Goal: Task Accomplishment & Management: Manage account settings

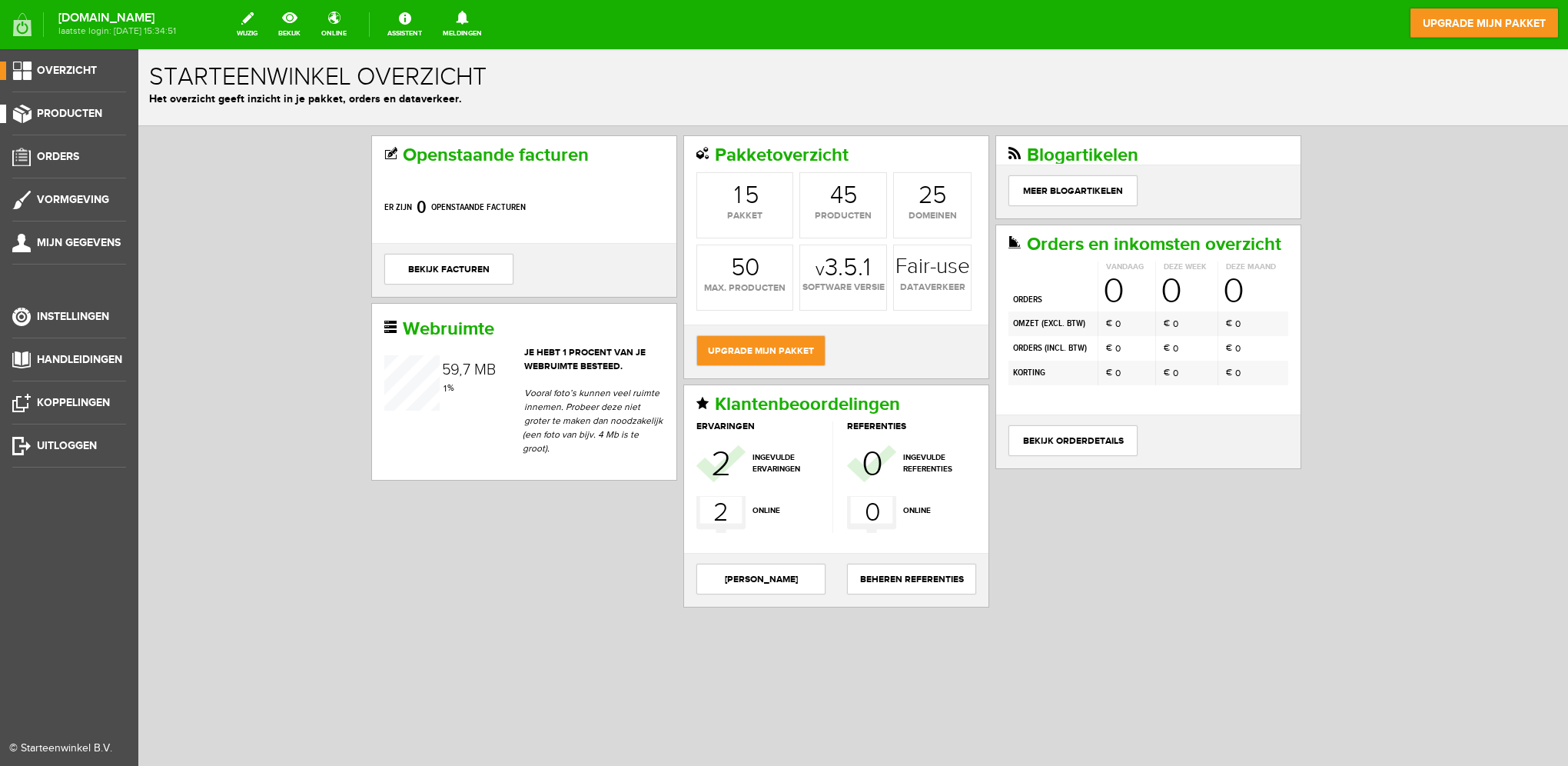
click at [61, 108] on span "Producten" at bounding box center [70, 113] width 66 height 13
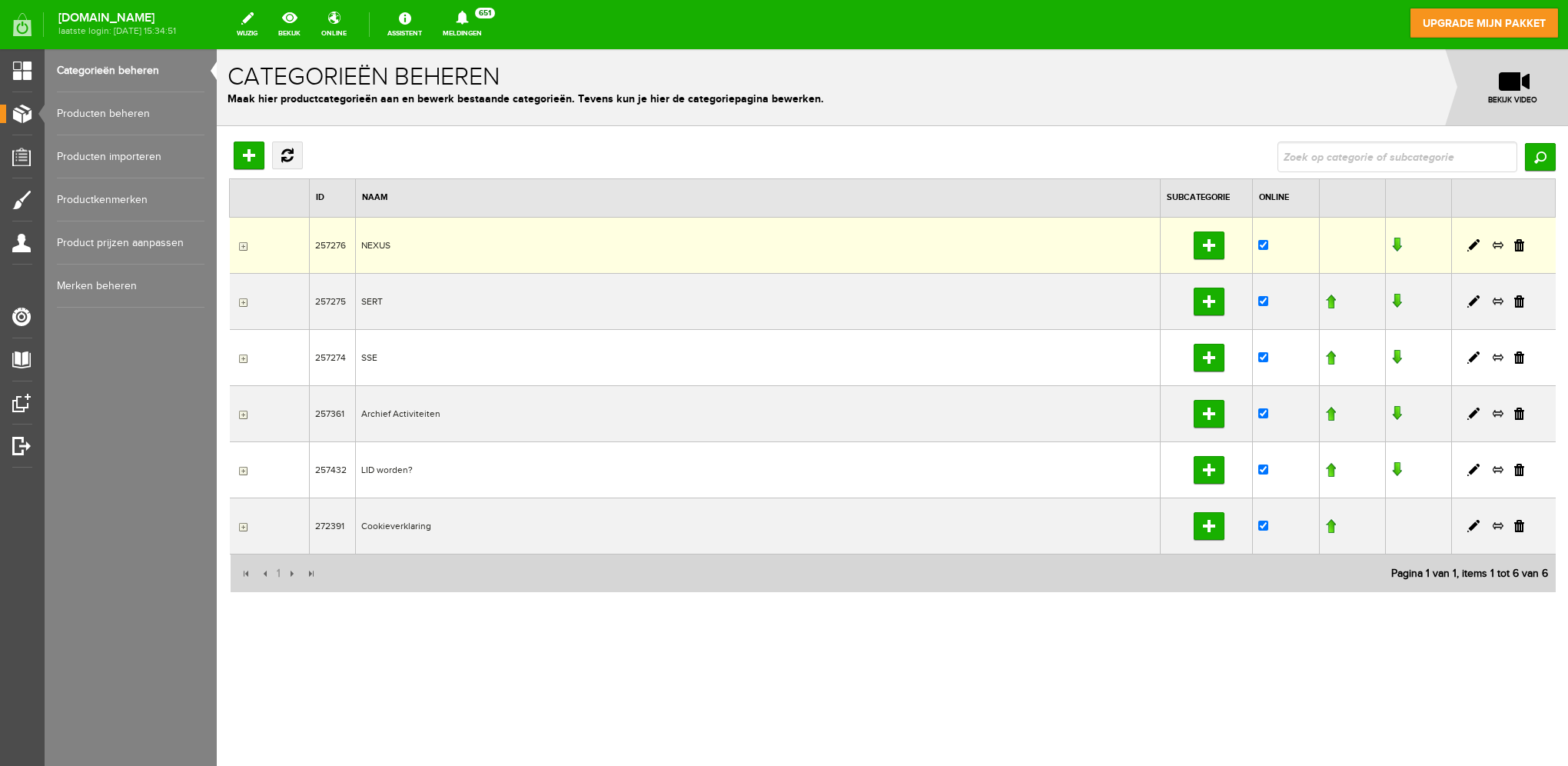
click at [381, 242] on td "NEXUS" at bounding box center [758, 245] width 805 height 56
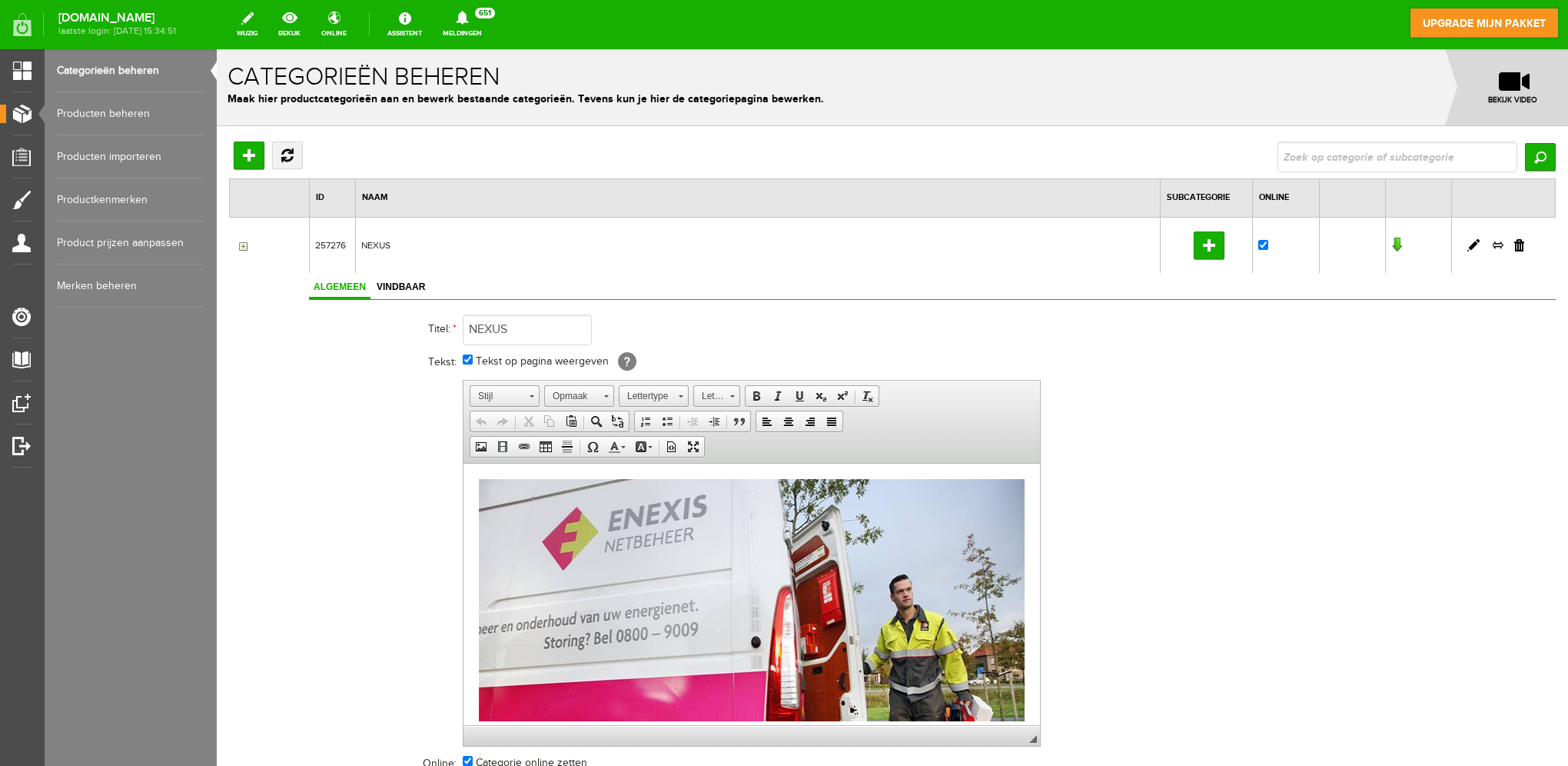
click at [245, 241] on input "button" at bounding box center [241, 245] width 12 height 12
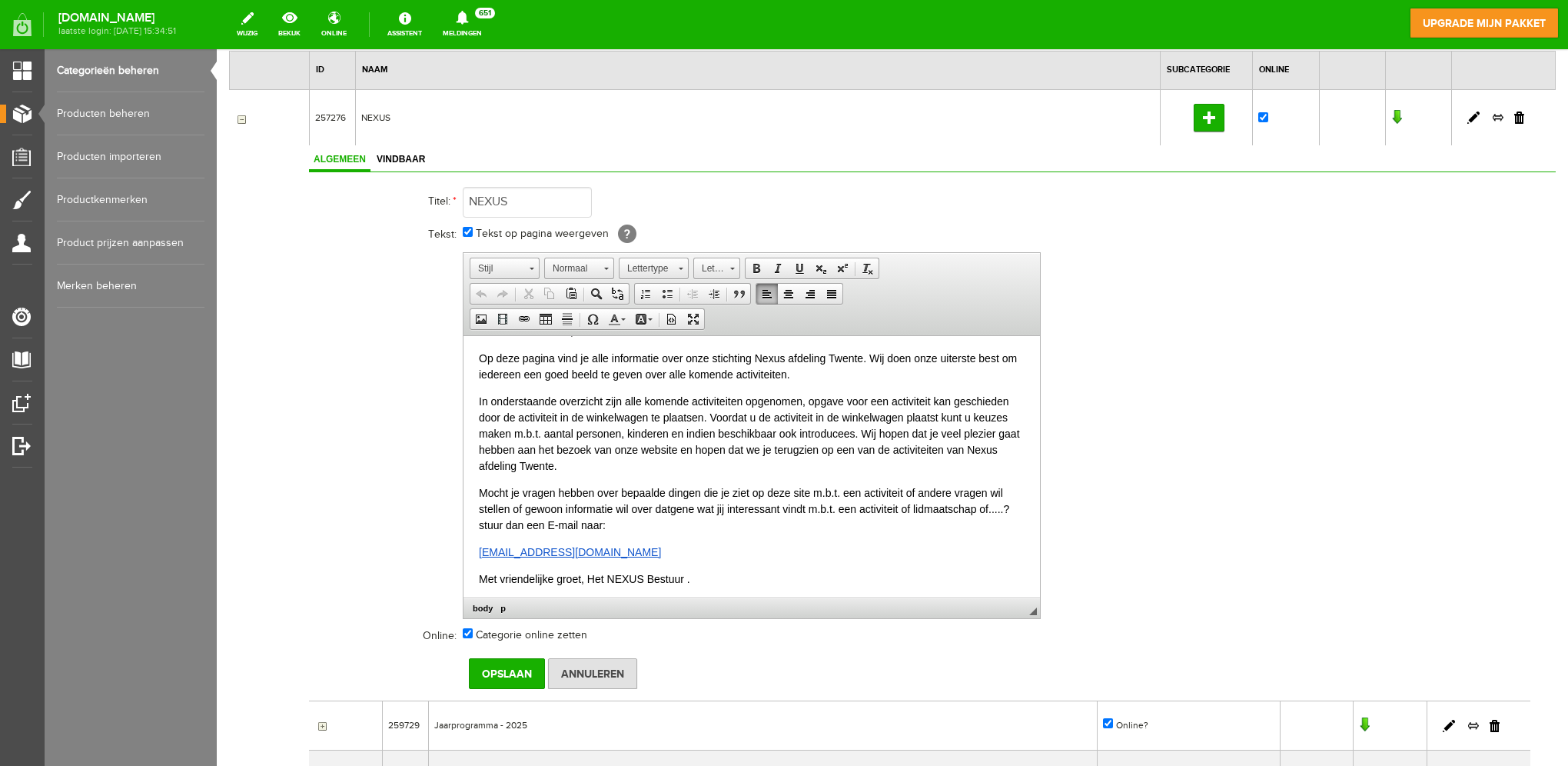
scroll to position [333, 0]
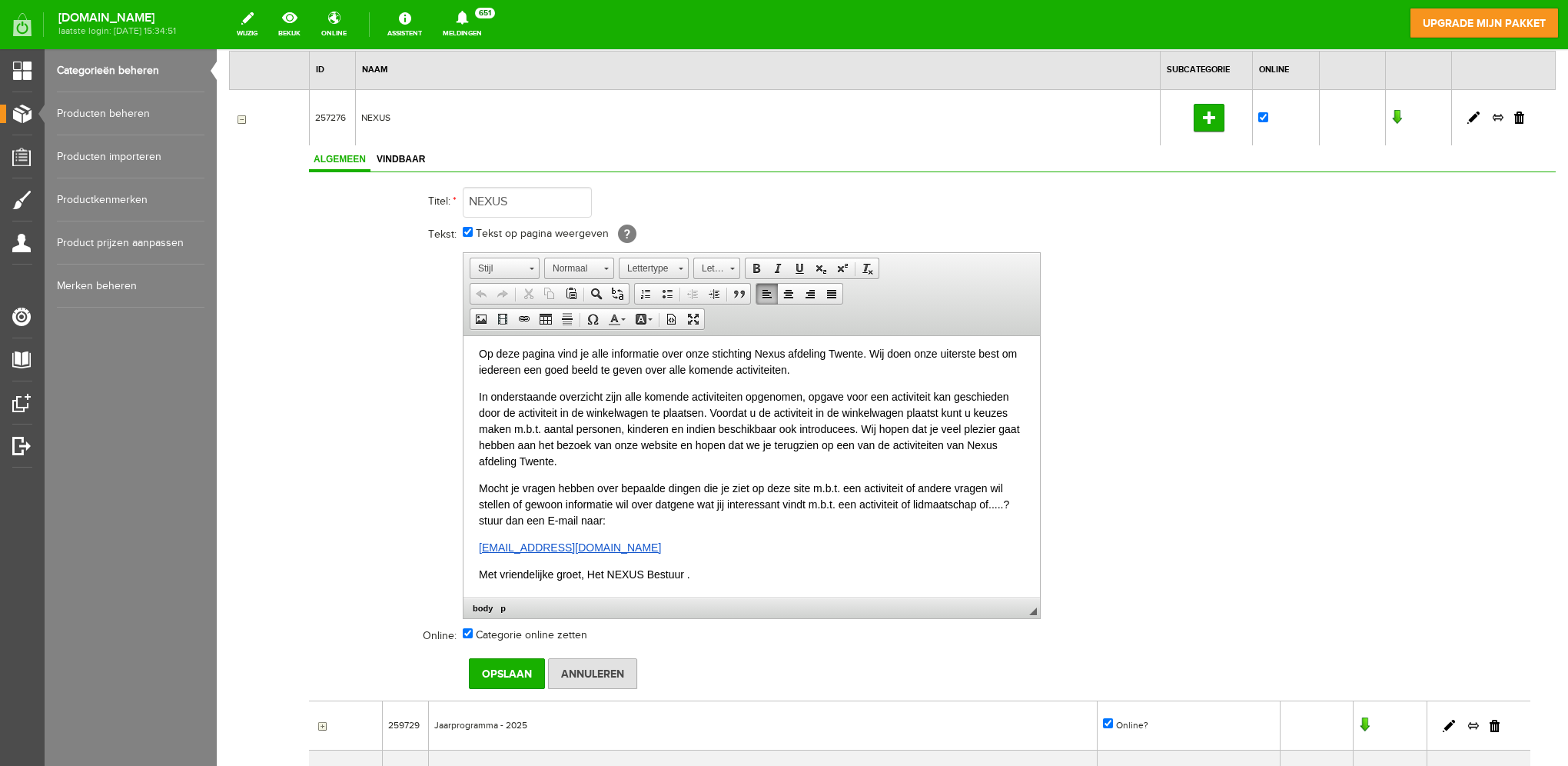
drag, startPoint x: 1034, startPoint y: 391, endPoint x: 1372, endPoint y: 798, distance: 529.0
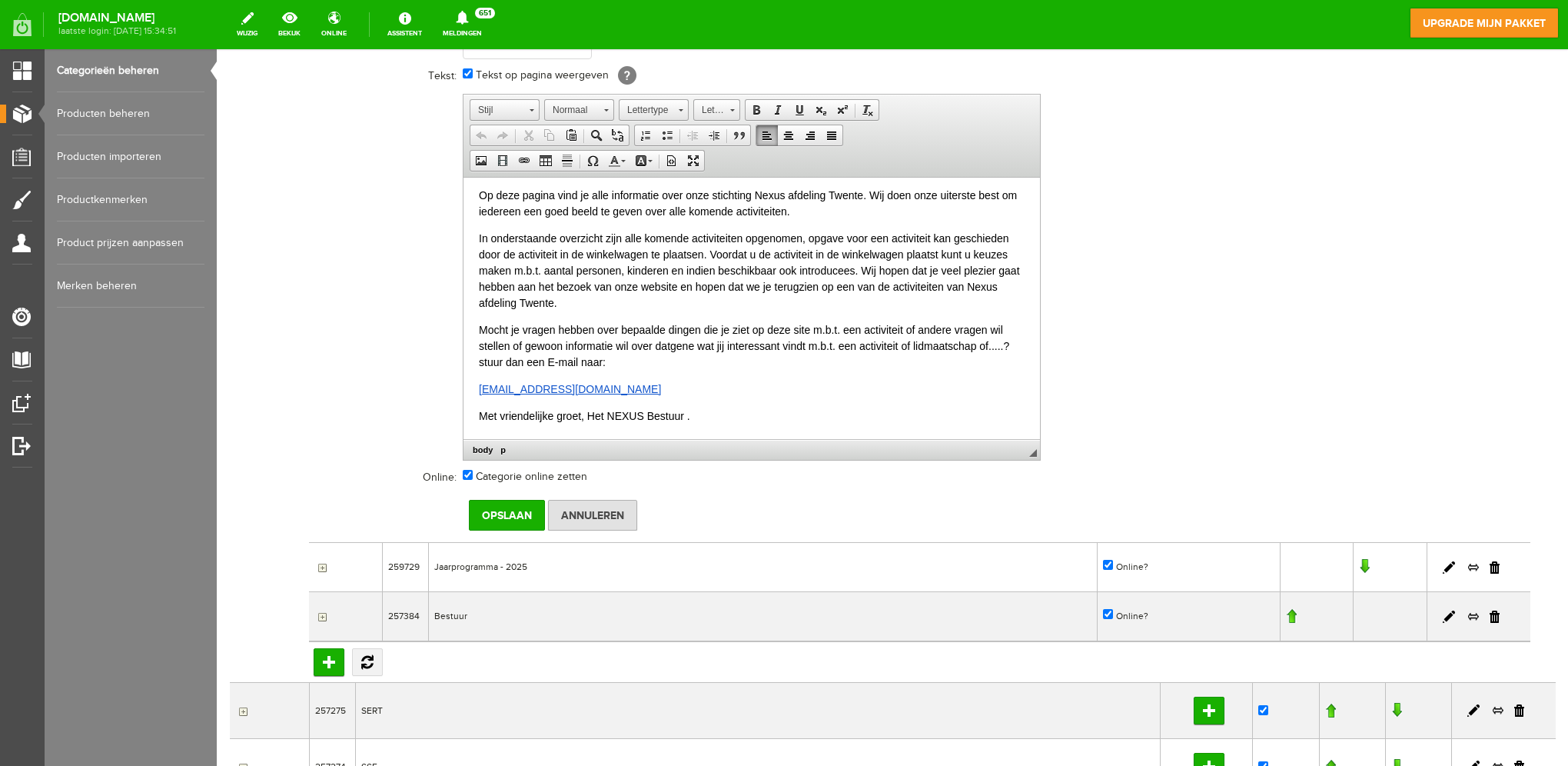
scroll to position [384, 0]
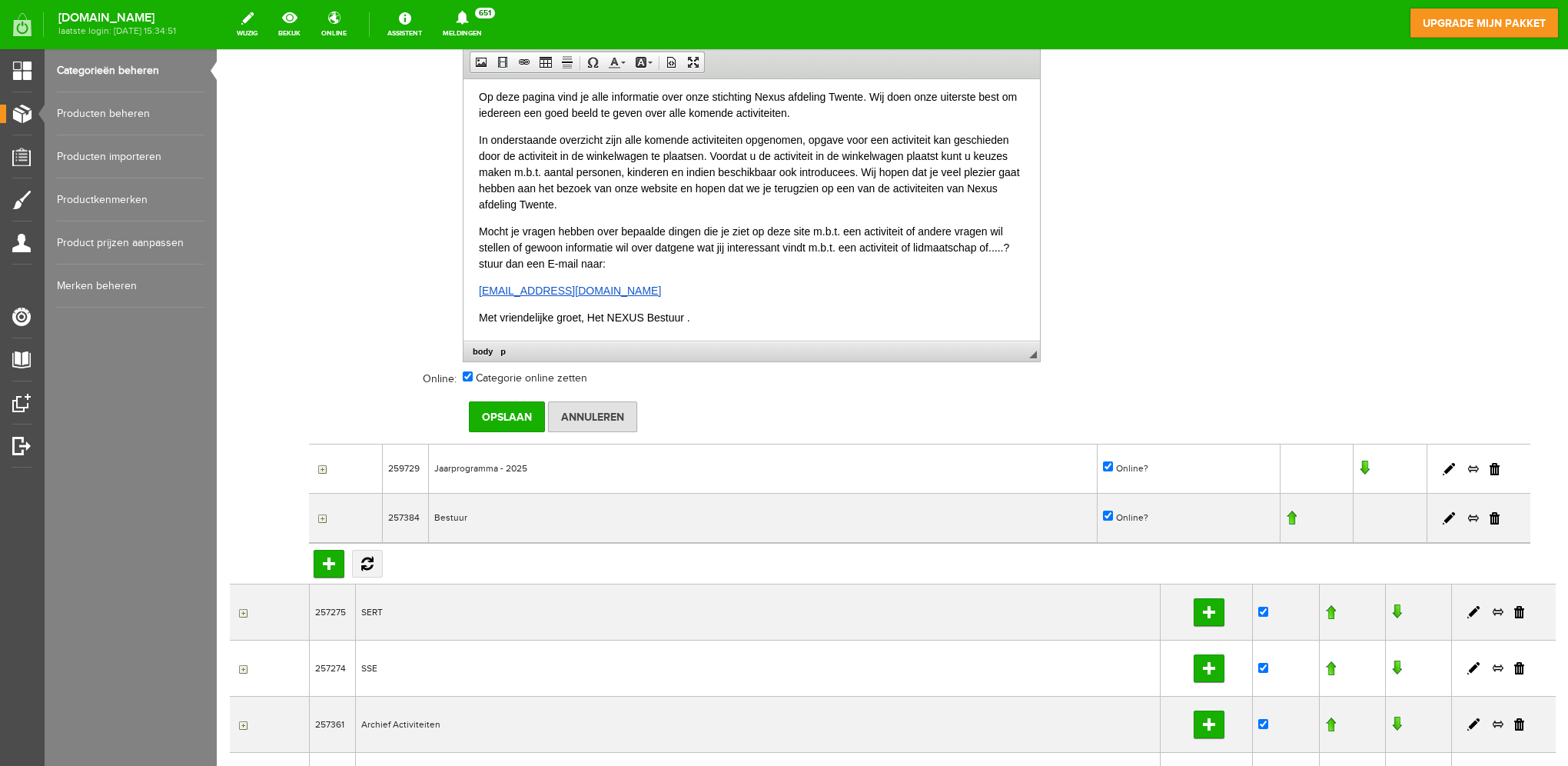
click at [516, 460] on td "Jaarprogramma - 2025" at bounding box center [763, 468] width 669 height 49
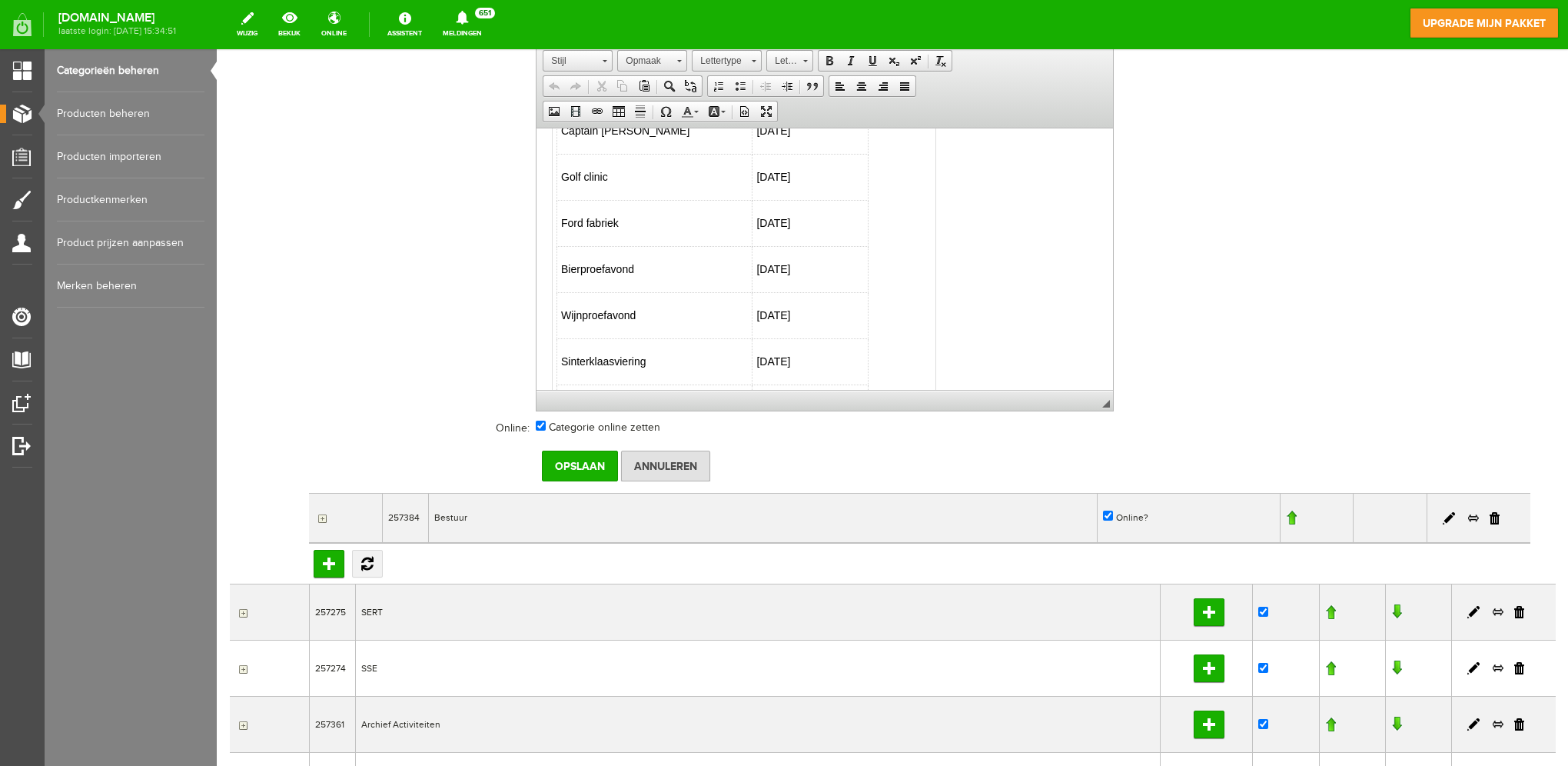
scroll to position [466, 0]
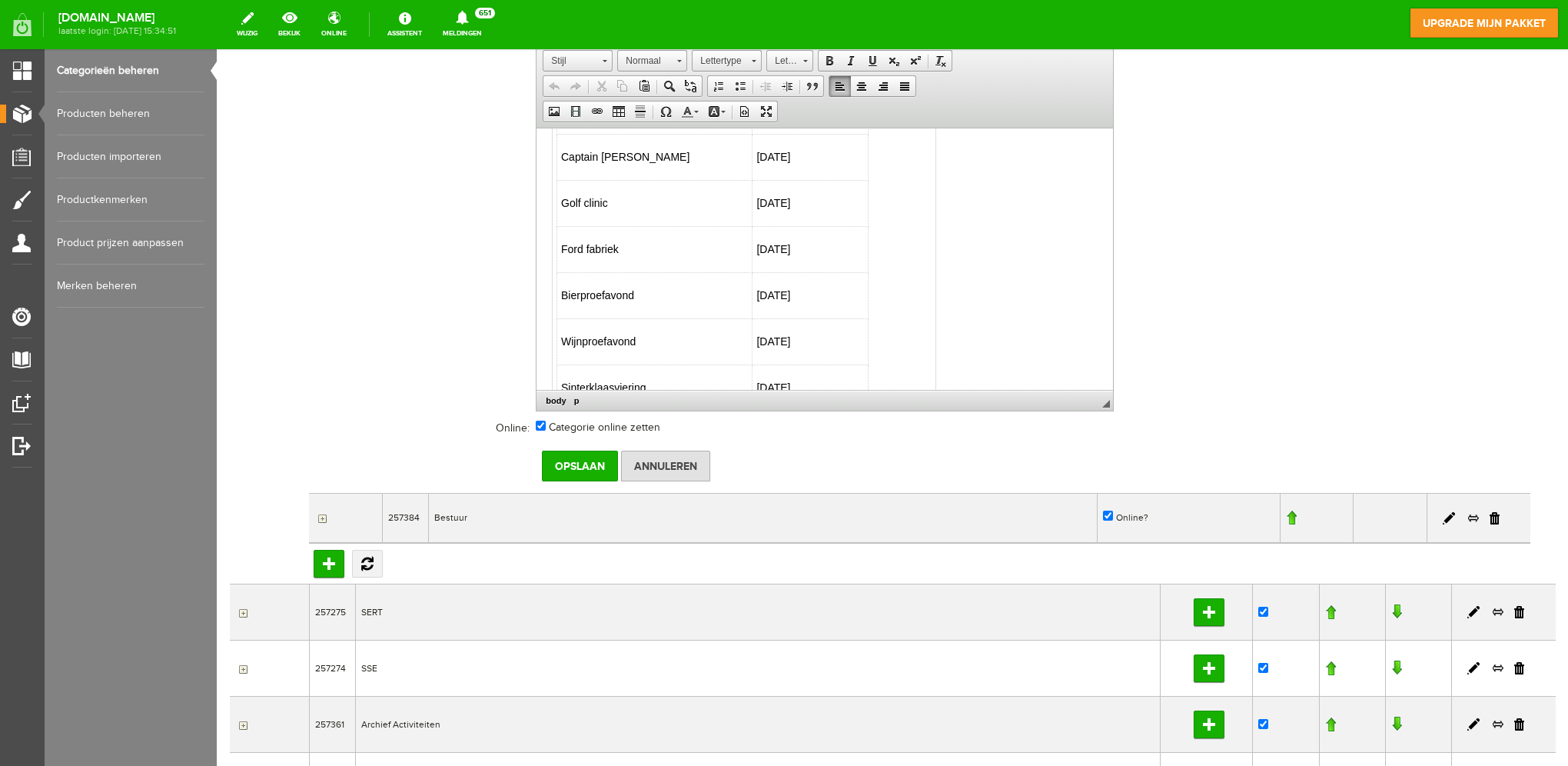
drag, startPoint x: 818, startPoint y: 196, endPoint x: 560, endPoint y: 198, distance: 258.0
click at [560, 198] on tr "Golf clinic [DATE]" at bounding box center [713, 203] width 311 height 46
click at [799, 218] on td "[DATE]" at bounding box center [810, 203] width 116 height 46
click at [653, 293] on p "Bierproefavond" at bounding box center [655, 295] width 187 height 16
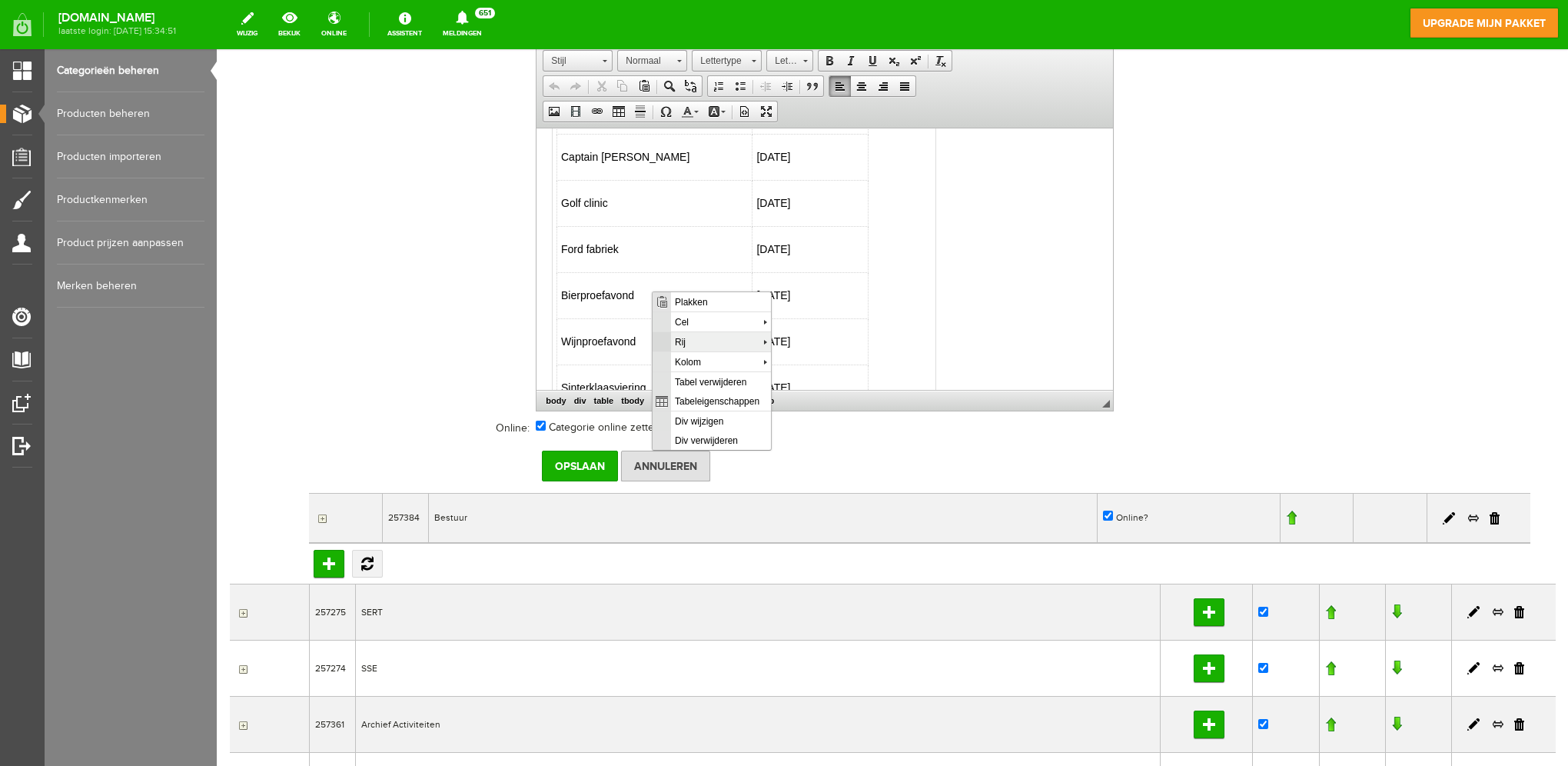
click at [707, 337] on span "Rij" at bounding box center [717, 342] width 92 height 19
click at [805, 362] on span "Voeg rij in na" at bounding box center [832, 360] width 86 height 19
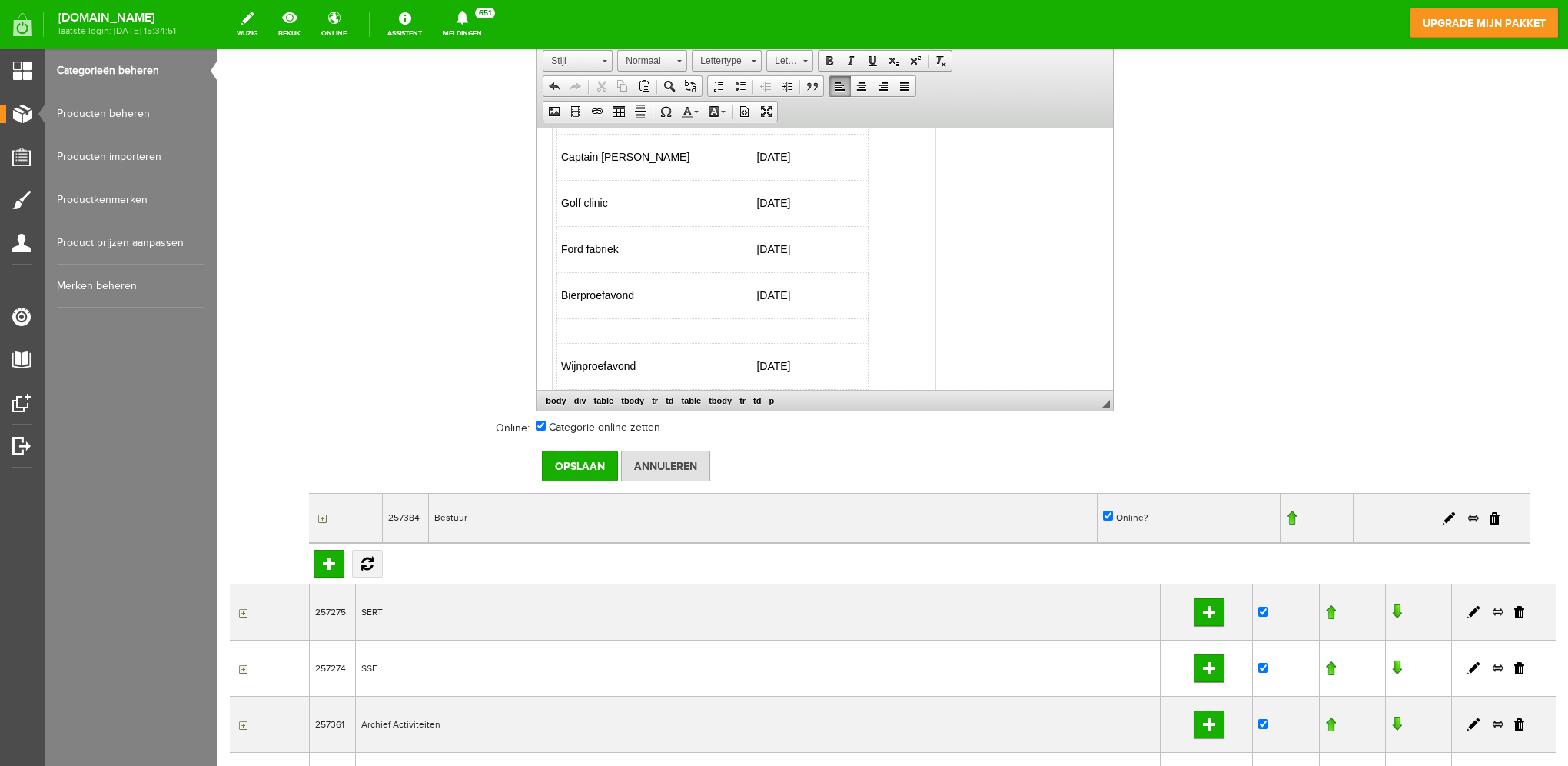
click at [707, 327] on td at bounding box center [655, 331] width 195 height 25
click at [590, 336] on p "Short Gold" at bounding box center [655, 341] width 187 height 16
click at [626, 341] on p "Short gold" at bounding box center [655, 341] width 187 height 16
click at [788, 282] on td "[DATE]" at bounding box center [810, 295] width 116 height 46
click at [803, 328] on td "[DATE]" at bounding box center [810, 342] width 116 height 46
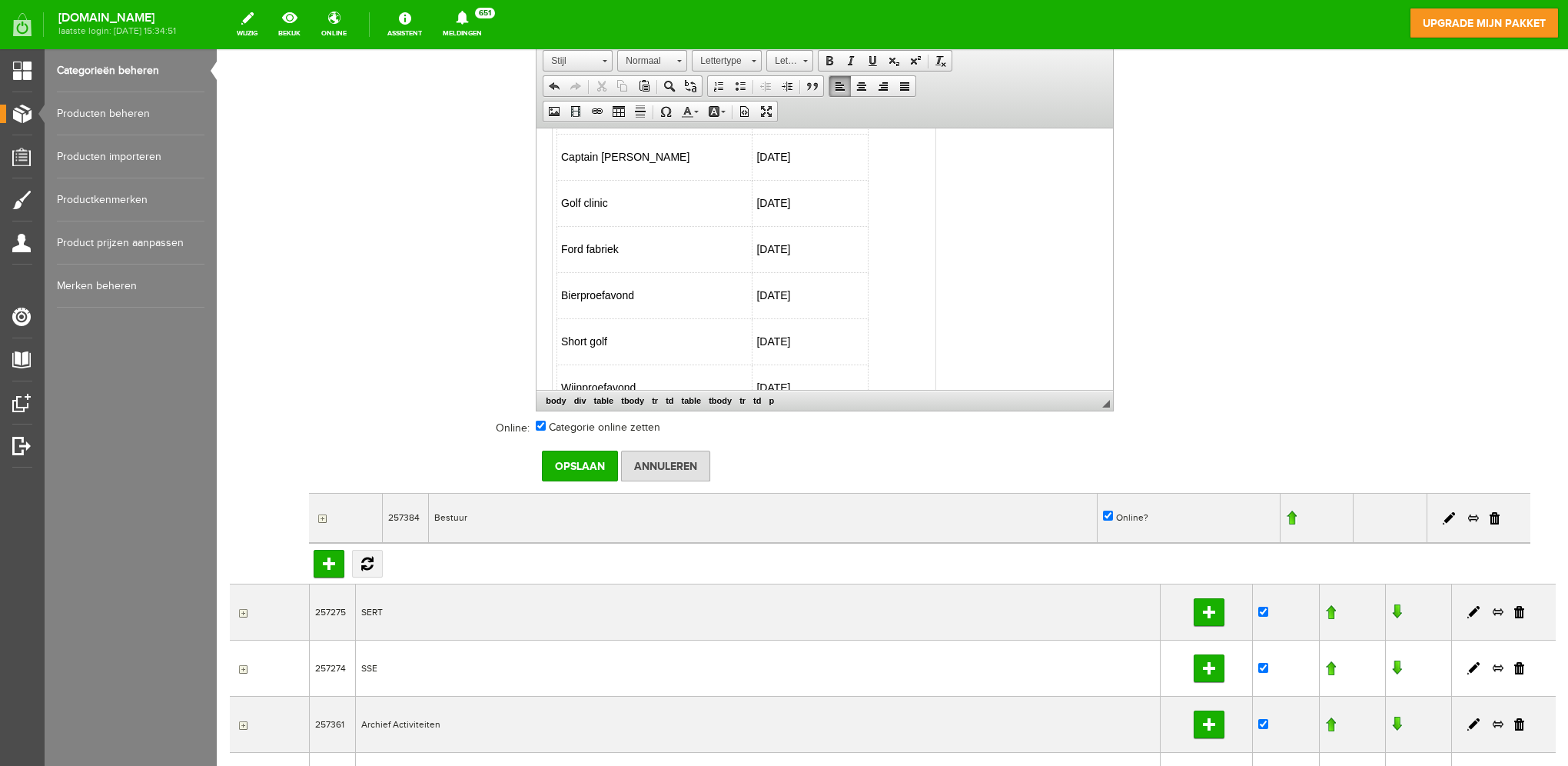
drag, startPoint x: 823, startPoint y: 191, endPoint x: 572, endPoint y: 200, distance: 251.2
click at [572, 200] on tr "Golf clinic [DATE]" at bounding box center [713, 203] width 311 height 46
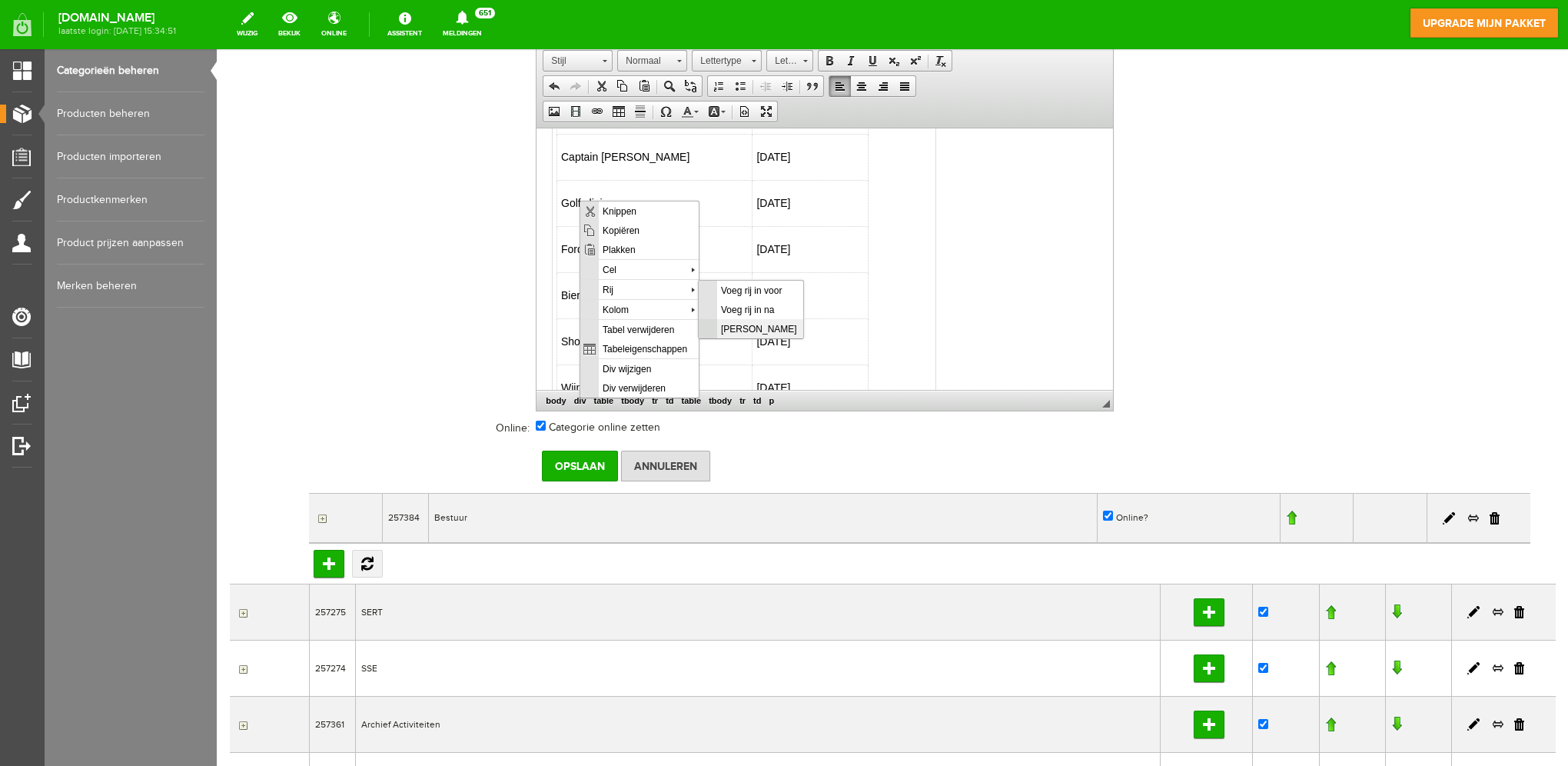
click at [731, 329] on span "[PERSON_NAME]" at bounding box center [760, 328] width 86 height 19
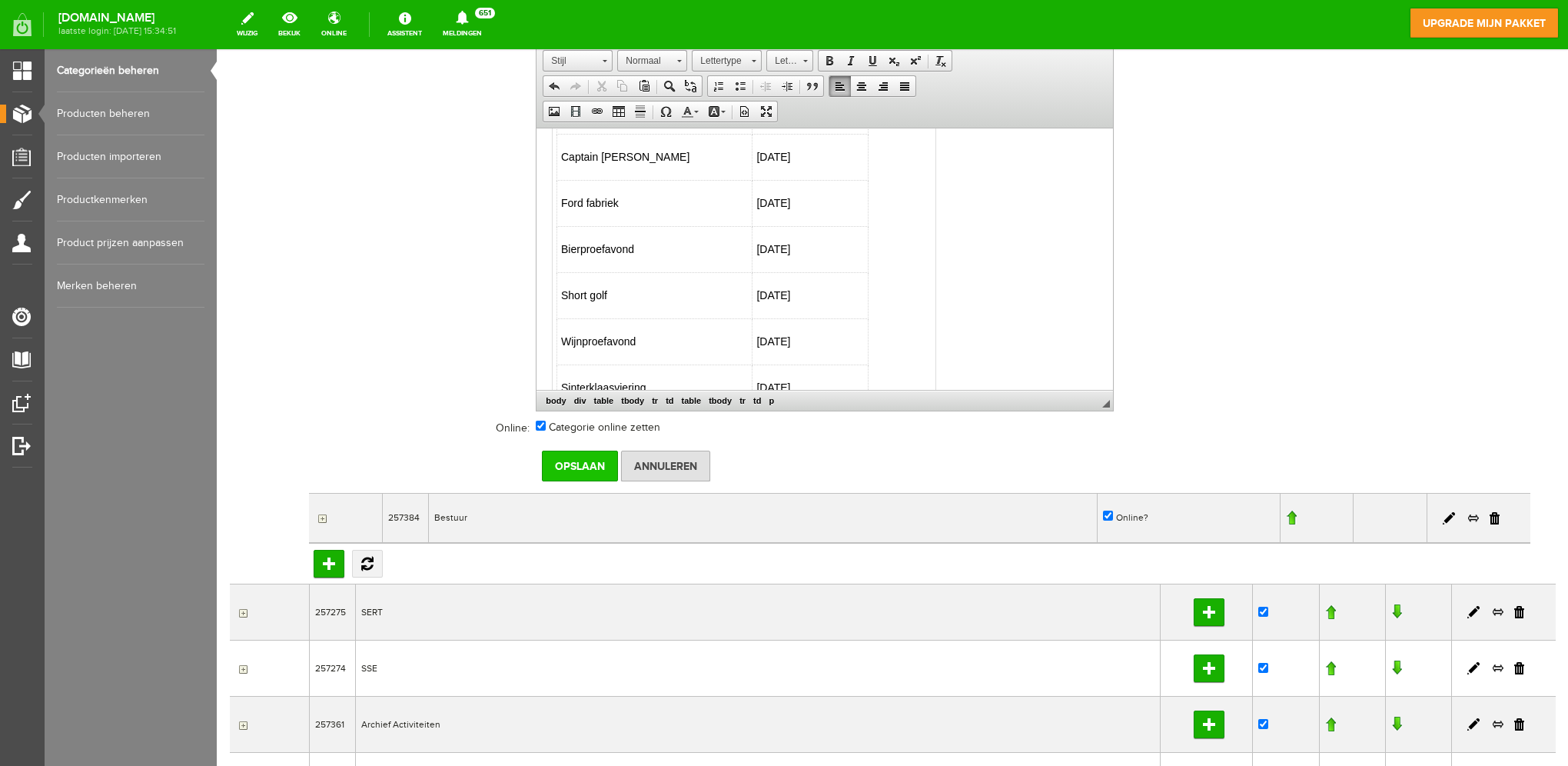
click at [574, 467] on input "Opslaan" at bounding box center [580, 466] width 76 height 30
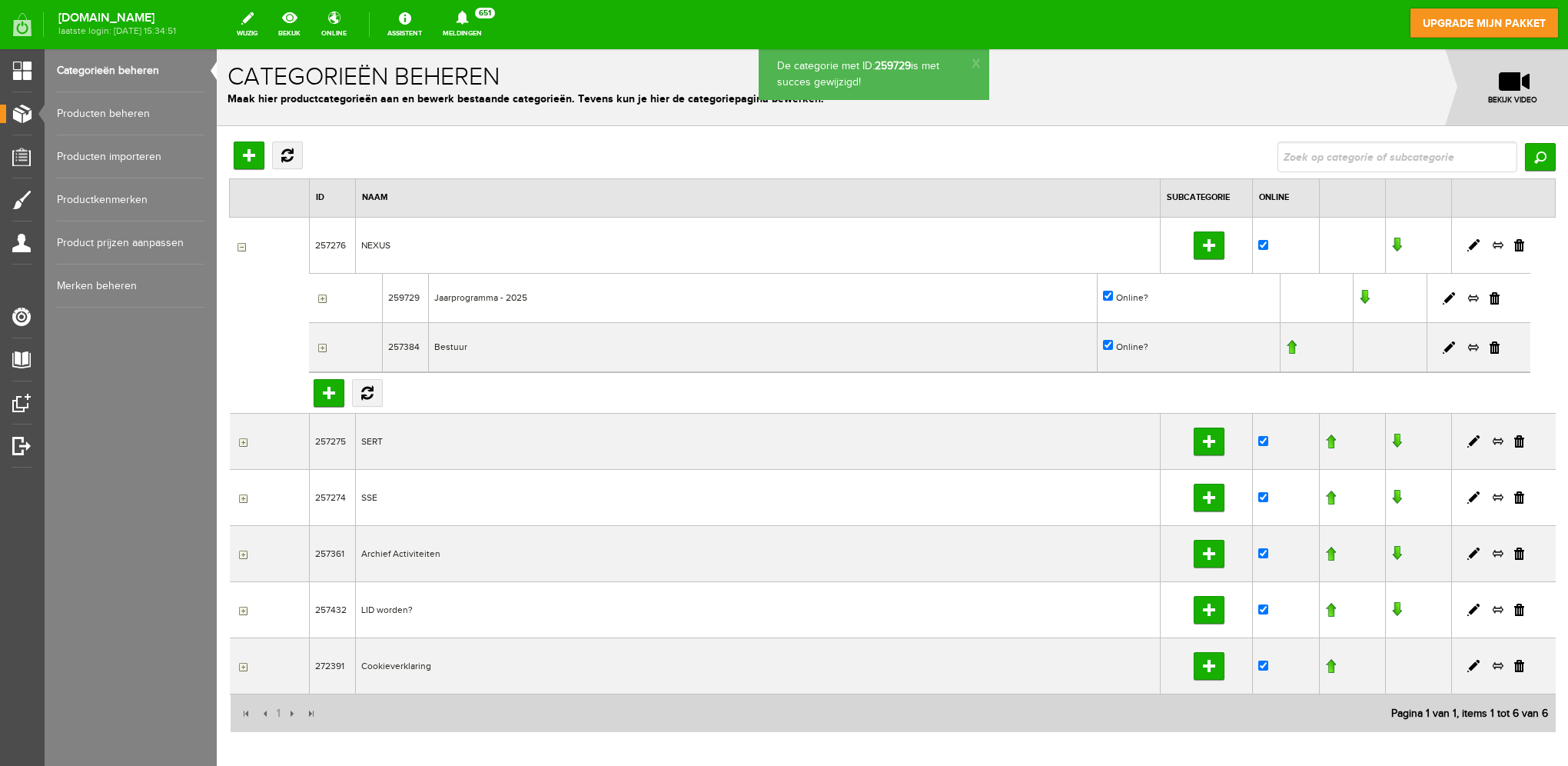
click at [125, 112] on link "Producten beheren" at bounding box center [131, 113] width 148 height 43
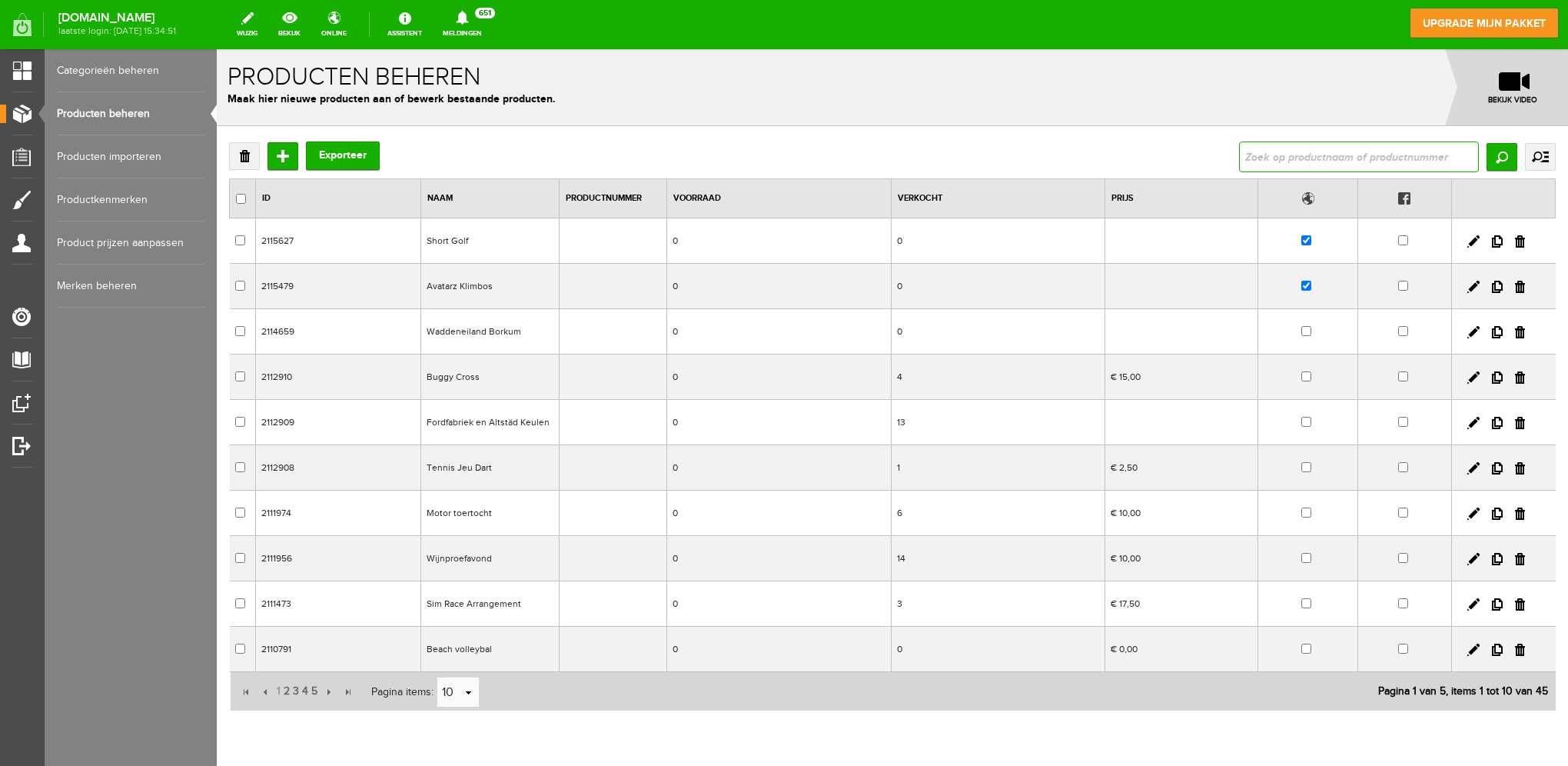
click at [1285, 158] on input "text" at bounding box center [1359, 156] width 240 height 30
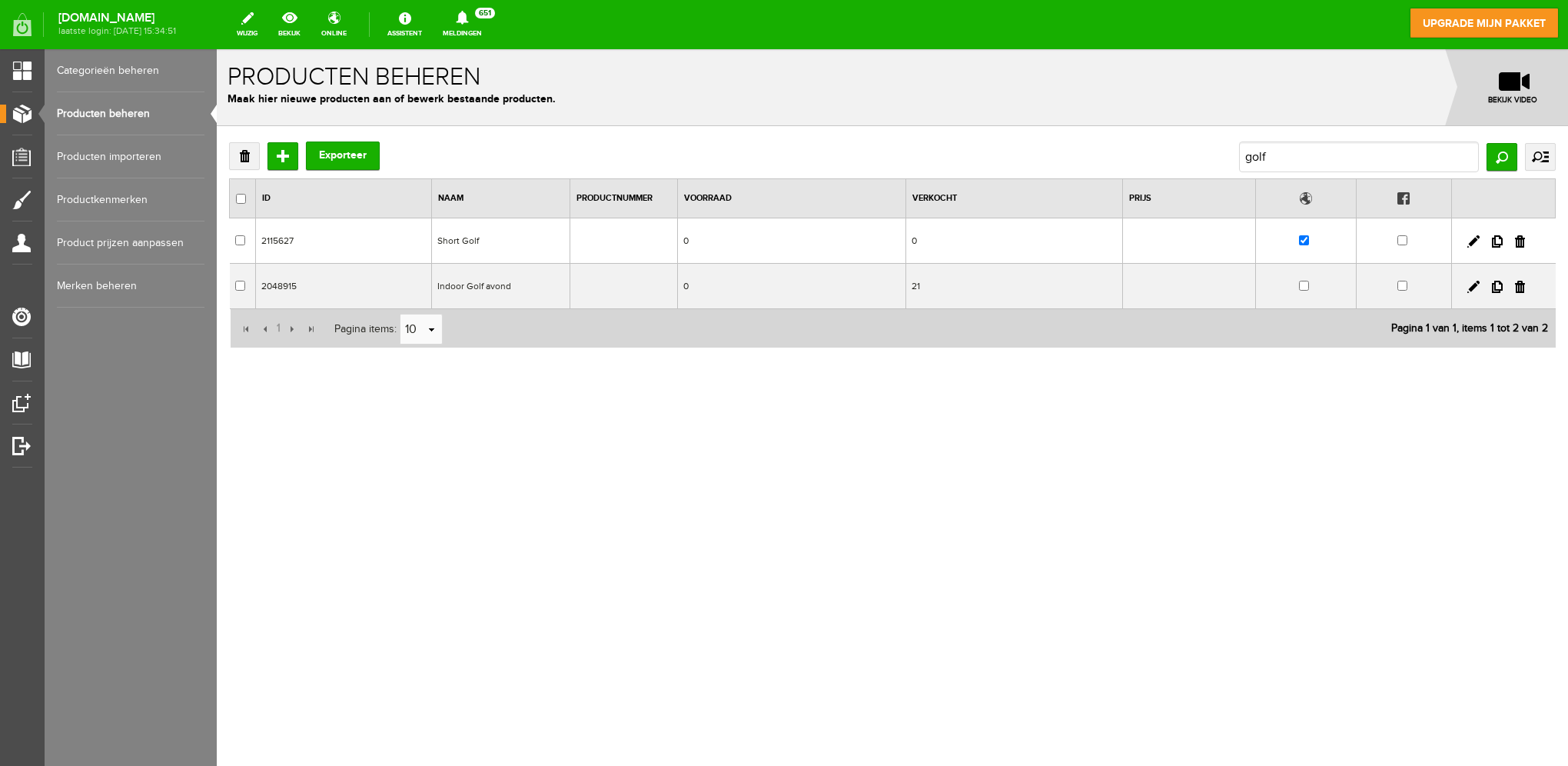
click at [465, 237] on td "Short Golf" at bounding box center [501, 241] width 139 height 45
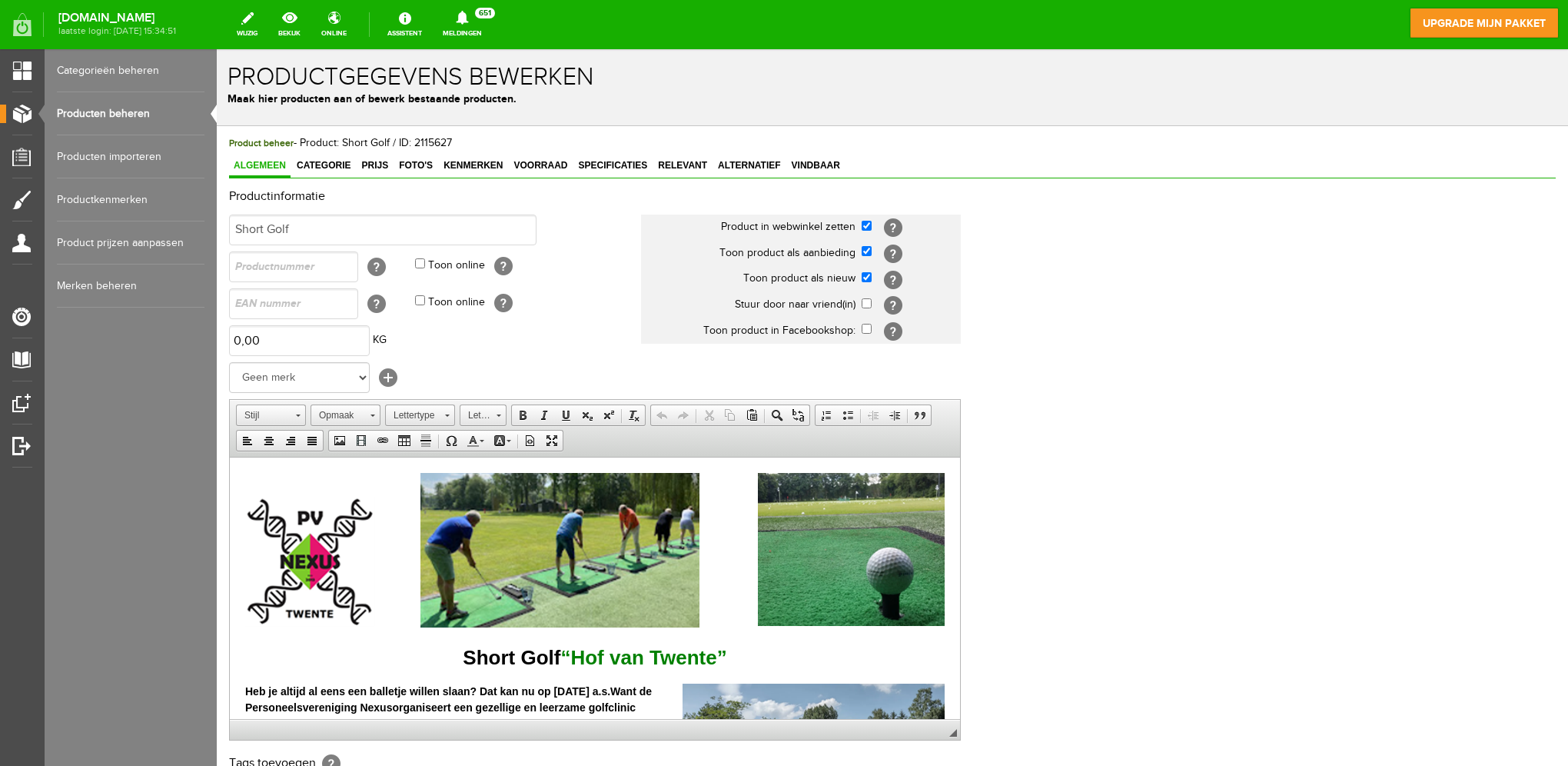
click at [1226, 365] on div "Productinformatie Short Golf Product in webwinkel zetten [?] Toon product als a…" at bounding box center [892, 511] width 1327 height 644
click at [136, 113] on link "Producten beheren" at bounding box center [131, 113] width 148 height 43
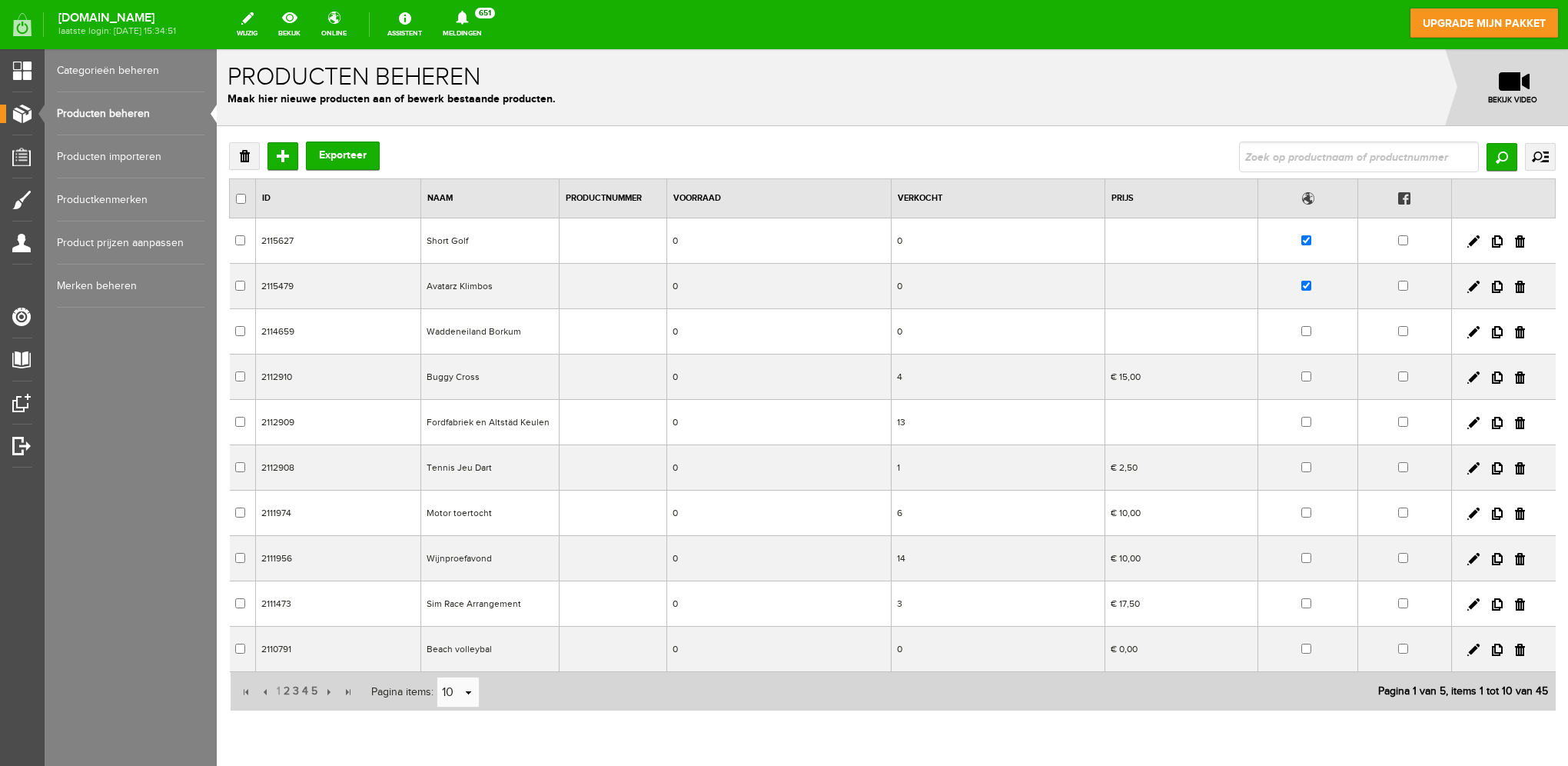
click at [1311, 149] on input "text" at bounding box center [1359, 156] width 240 height 30
type input "kloo"
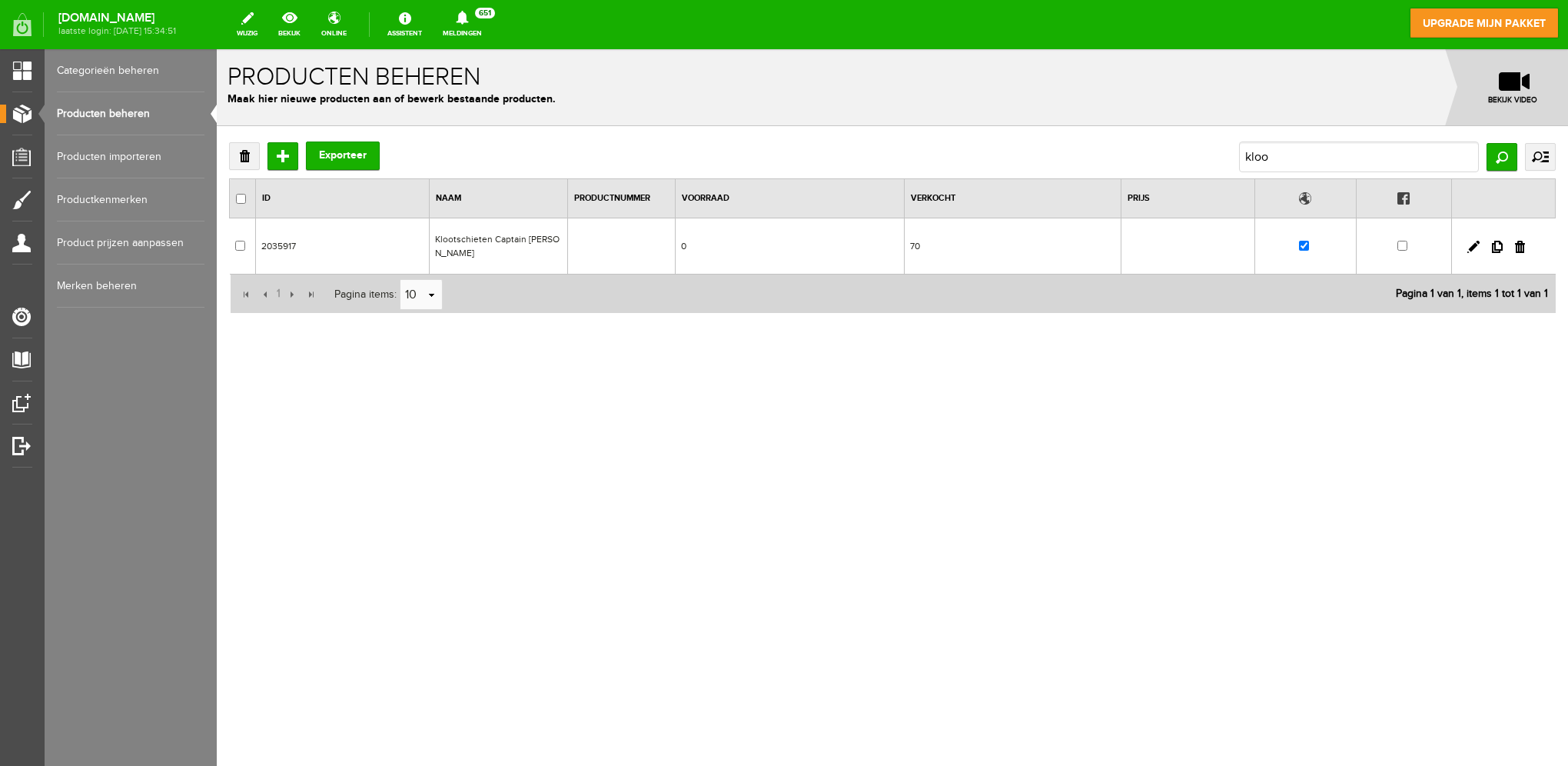
click at [510, 234] on td "Klootschieten Captain [PERSON_NAME]" at bounding box center [498, 246] width 139 height 56
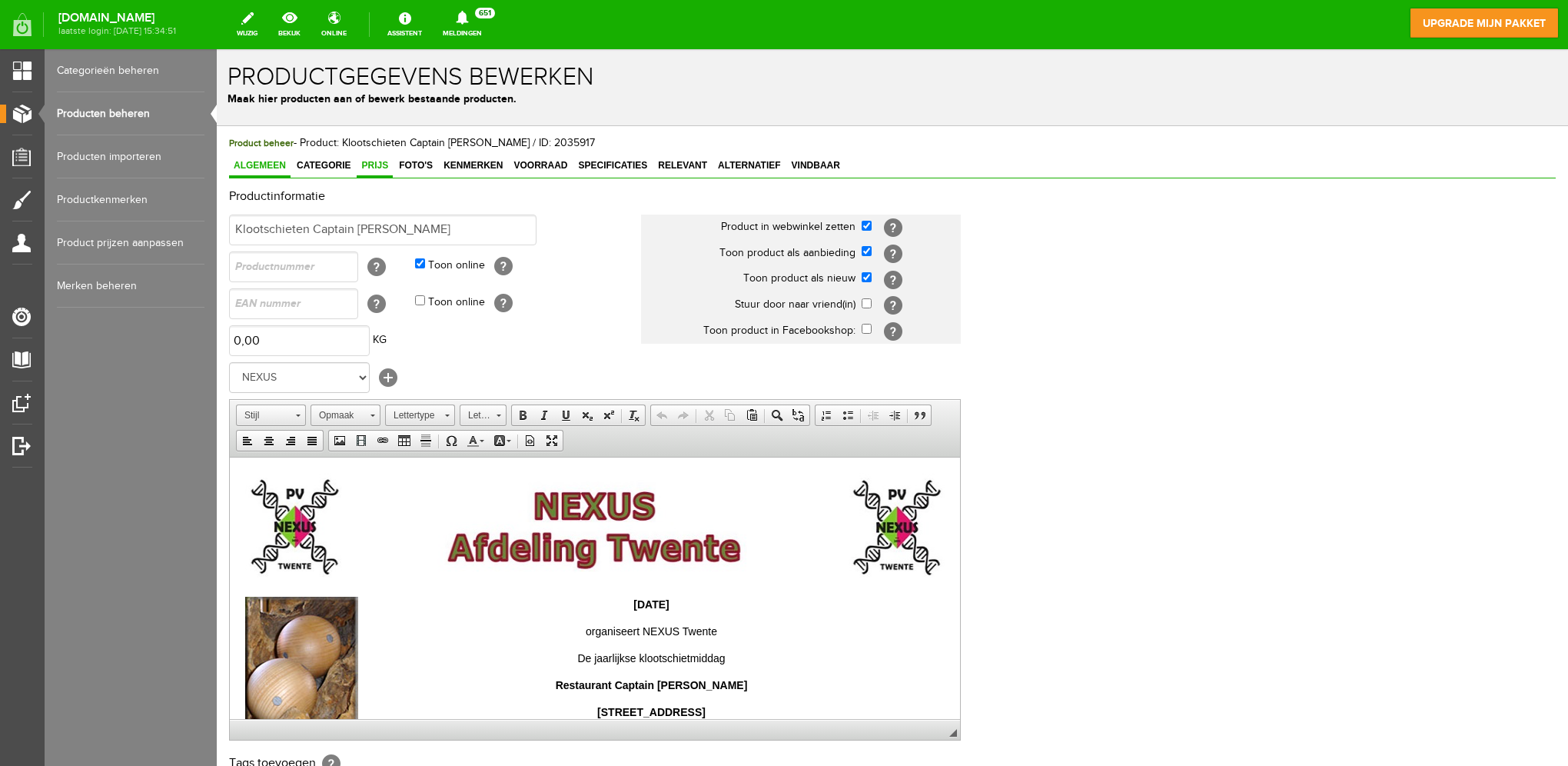
click at [361, 163] on span "Prijs" at bounding box center [374, 165] width 36 height 11
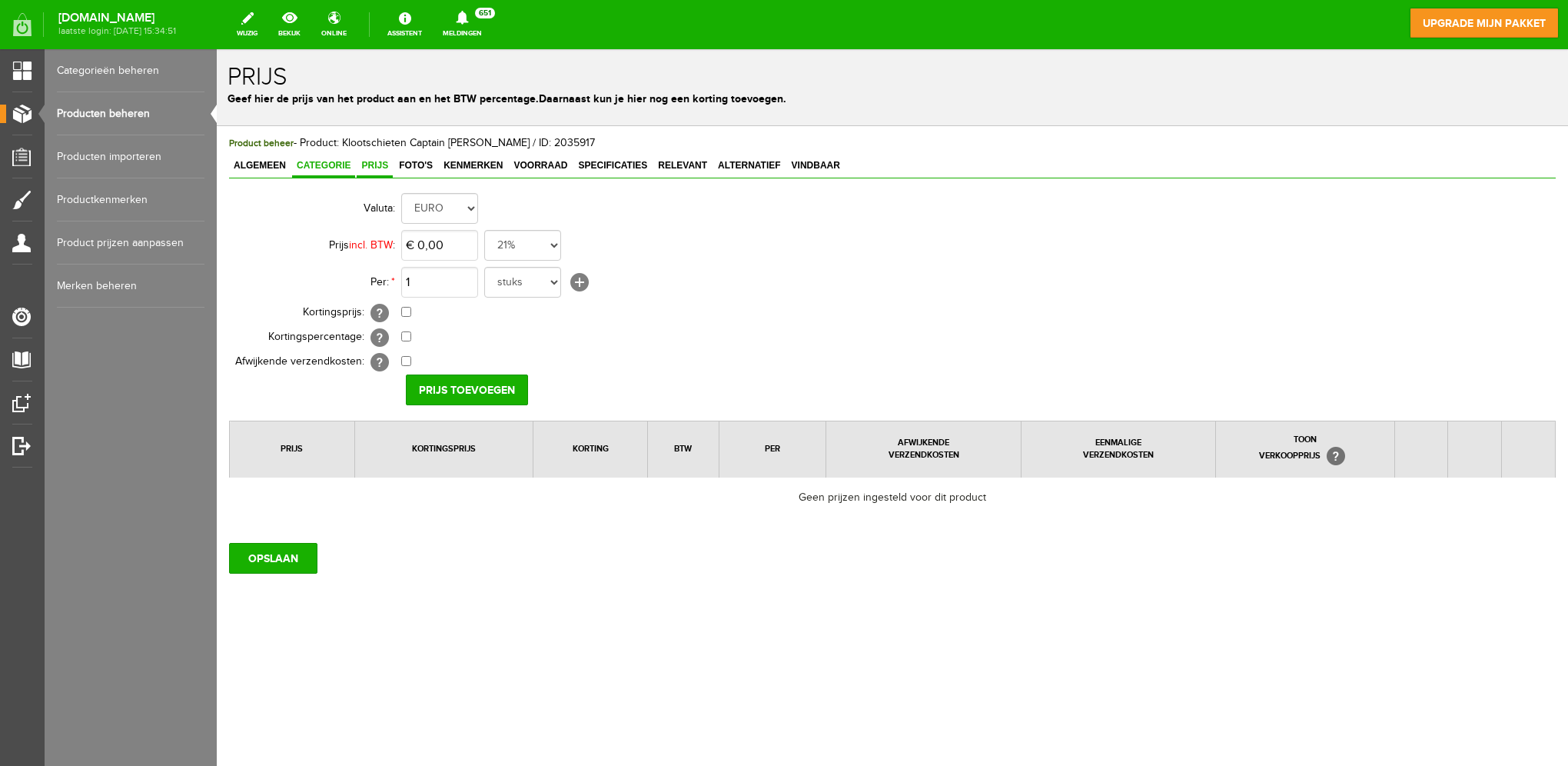
click at [328, 164] on span "Categorie" at bounding box center [323, 165] width 63 height 11
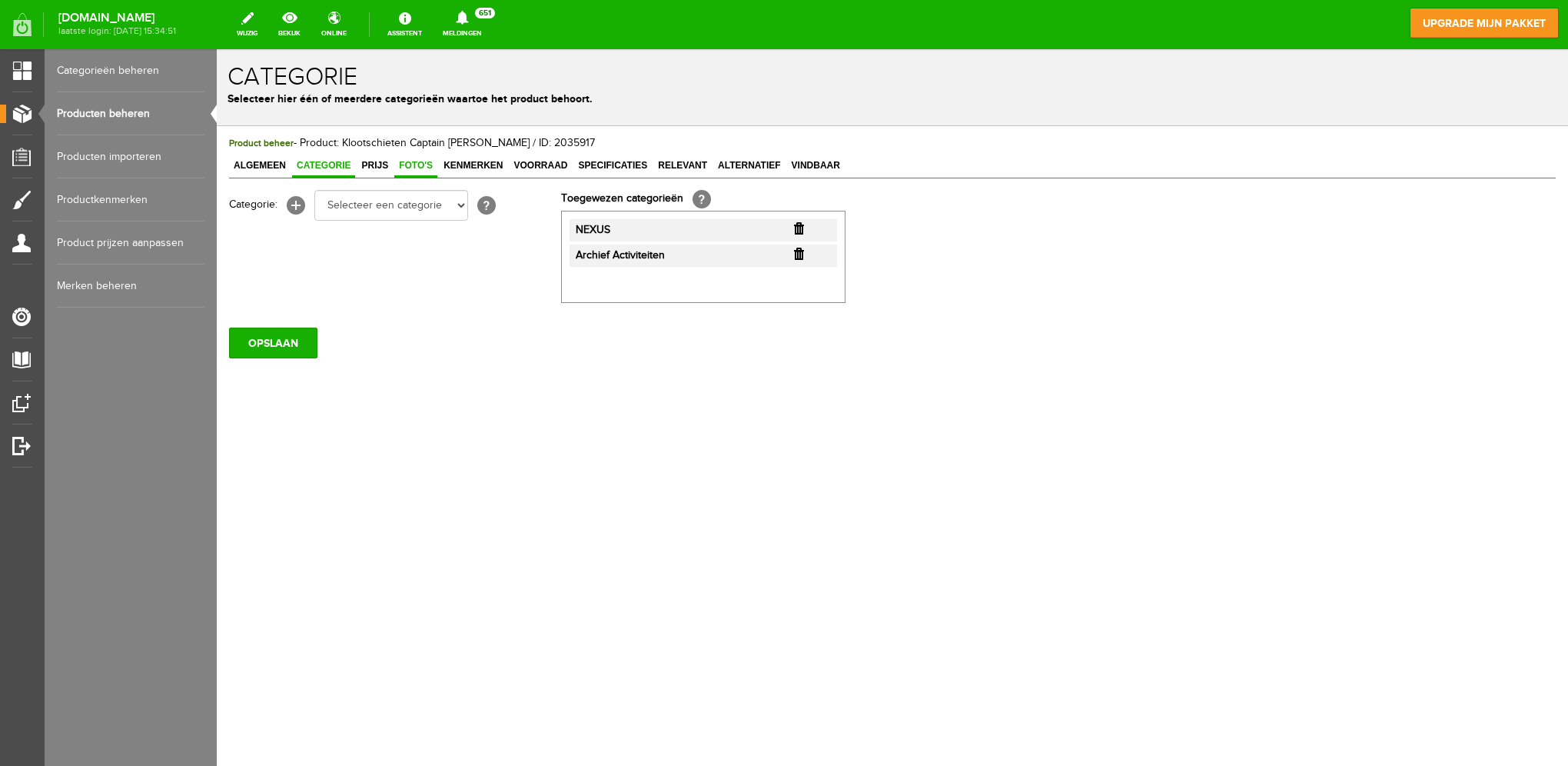
click at [405, 167] on span "Foto's" at bounding box center [415, 165] width 43 height 11
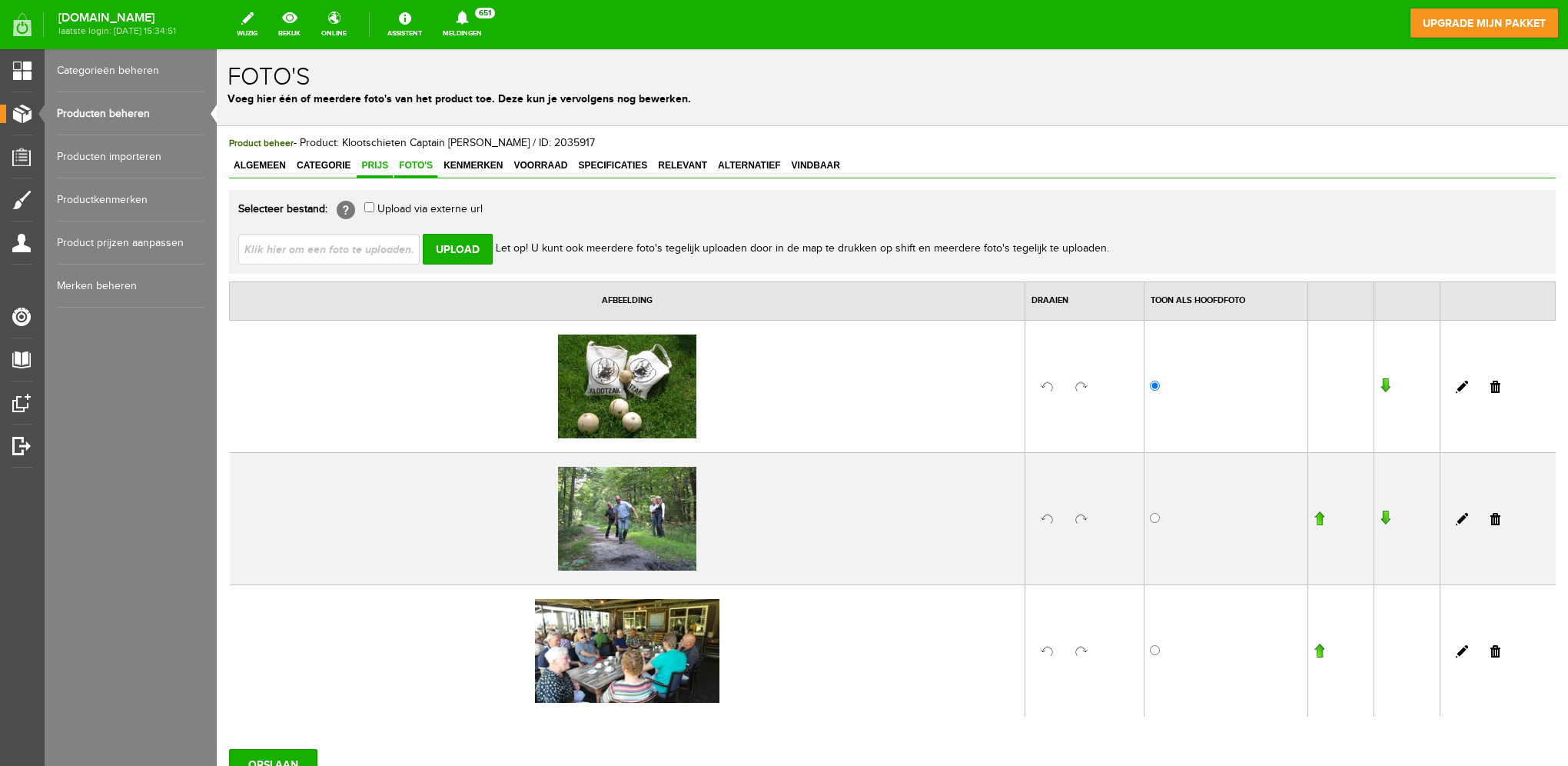
click at [371, 167] on span "Prijs" at bounding box center [374, 165] width 36 height 11
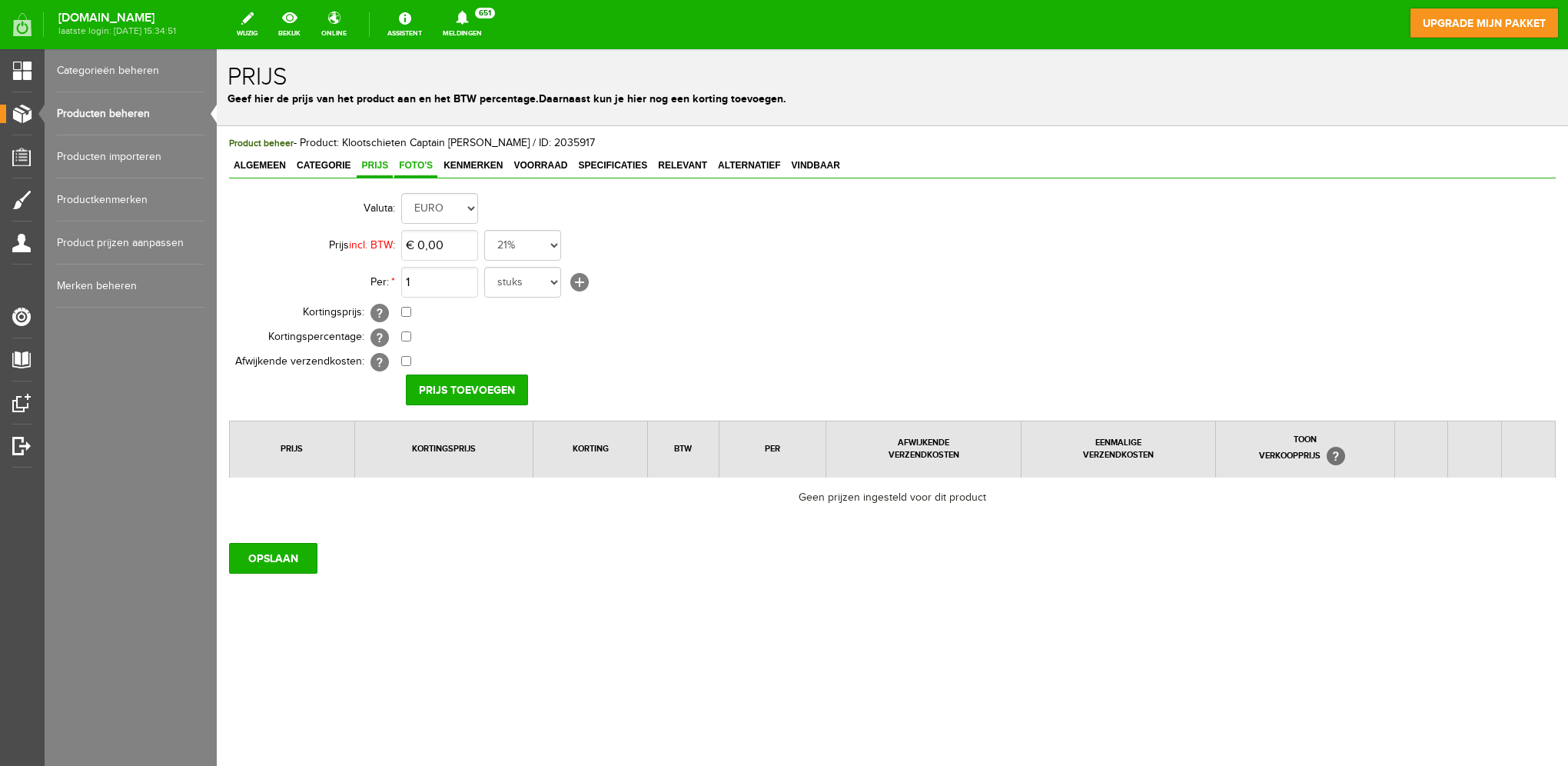
click at [408, 166] on span "Foto's" at bounding box center [415, 165] width 43 height 11
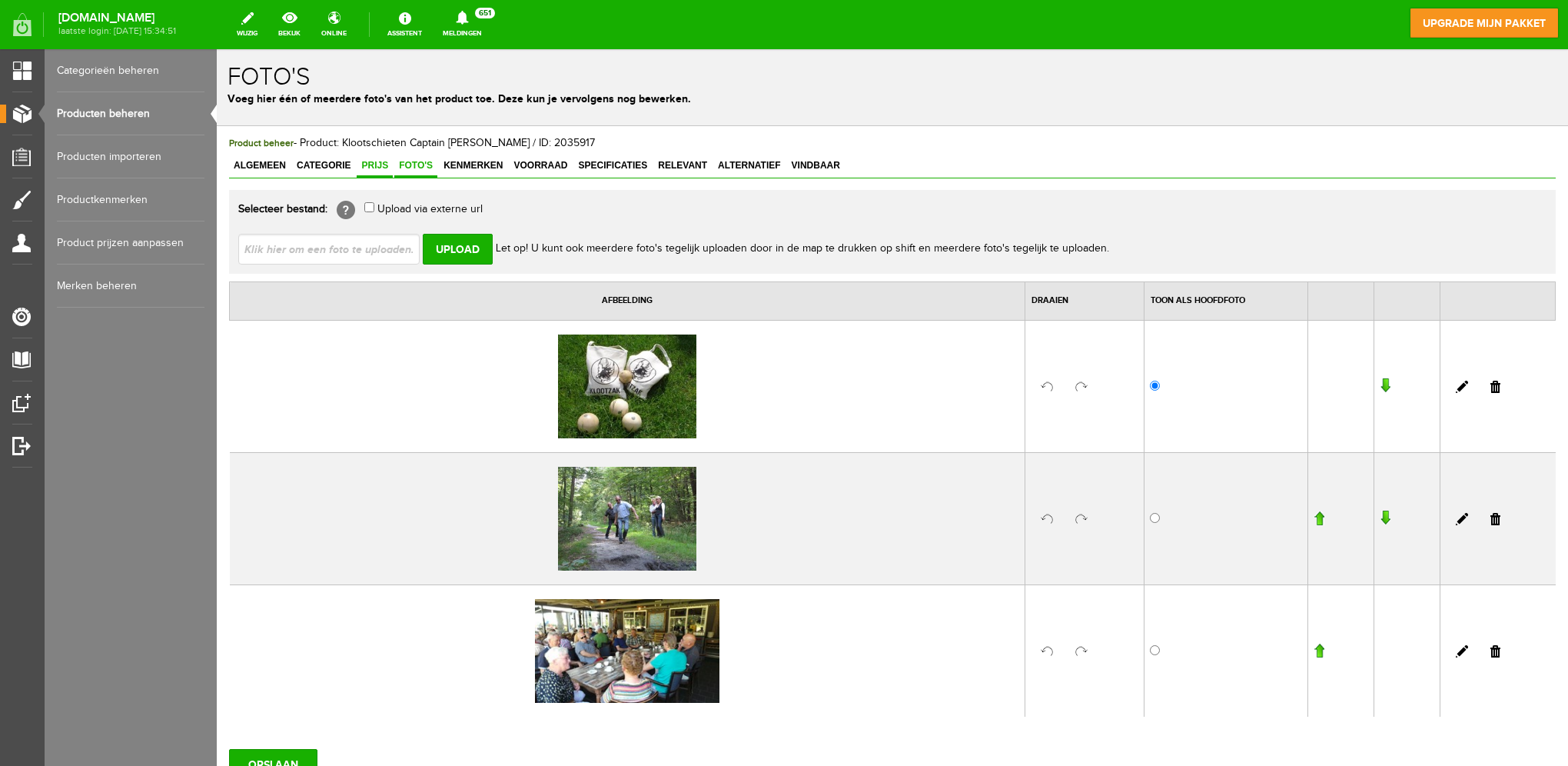
click at [369, 161] on span "Prijs" at bounding box center [374, 165] width 36 height 11
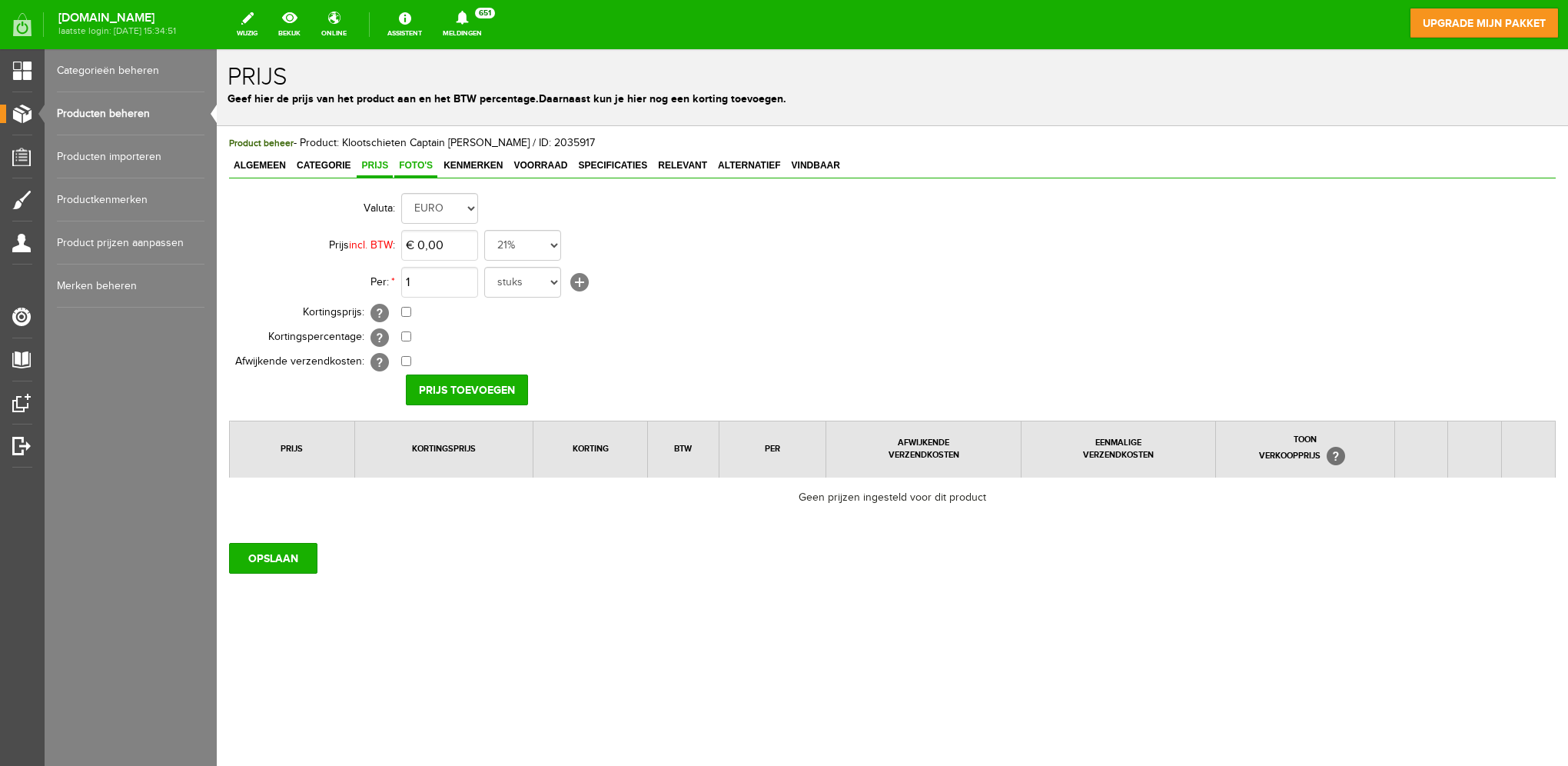
click at [405, 161] on span "Foto's" at bounding box center [415, 165] width 43 height 11
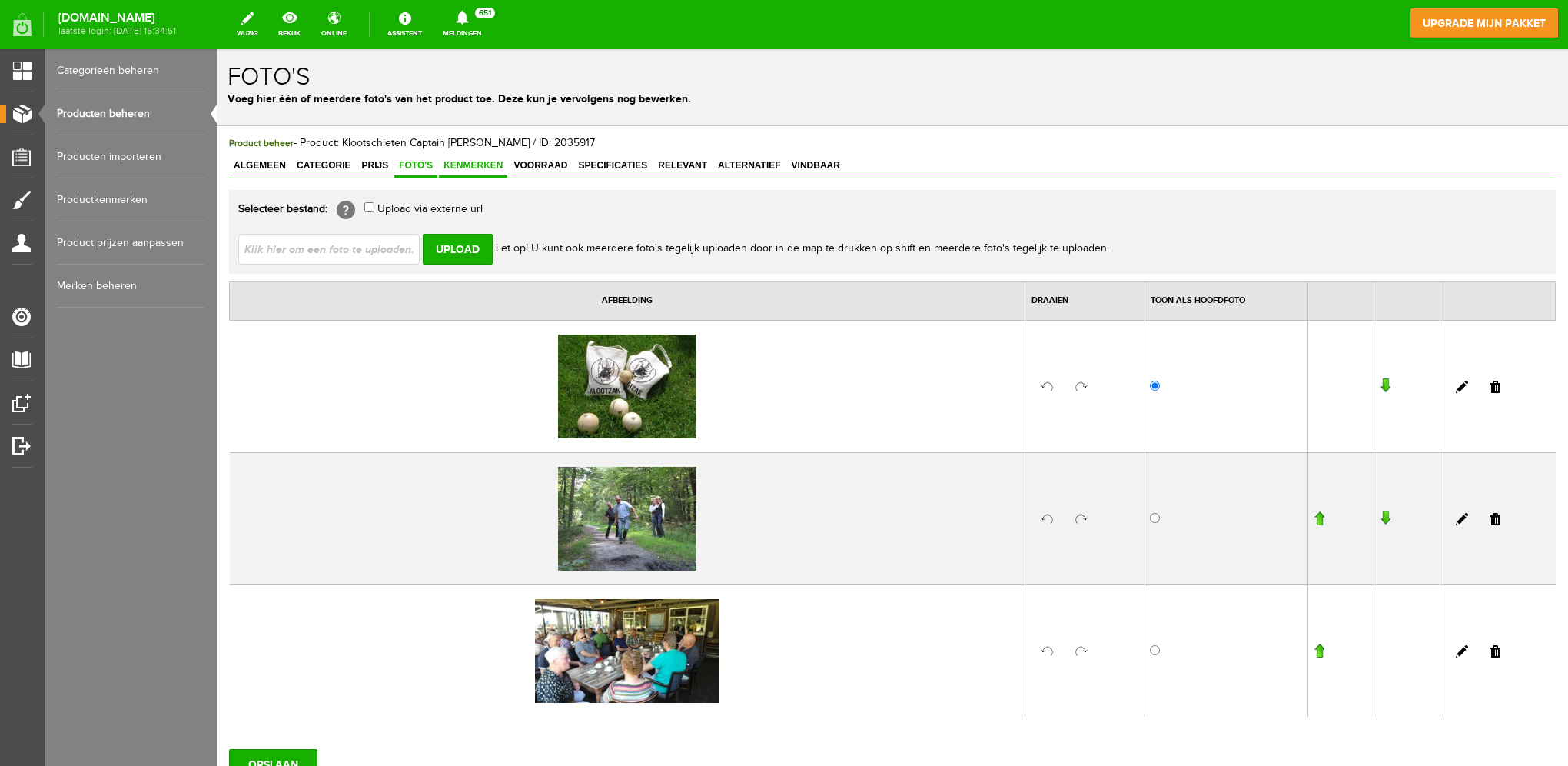
click at [484, 160] on span "Kenmerken" at bounding box center [473, 165] width 68 height 11
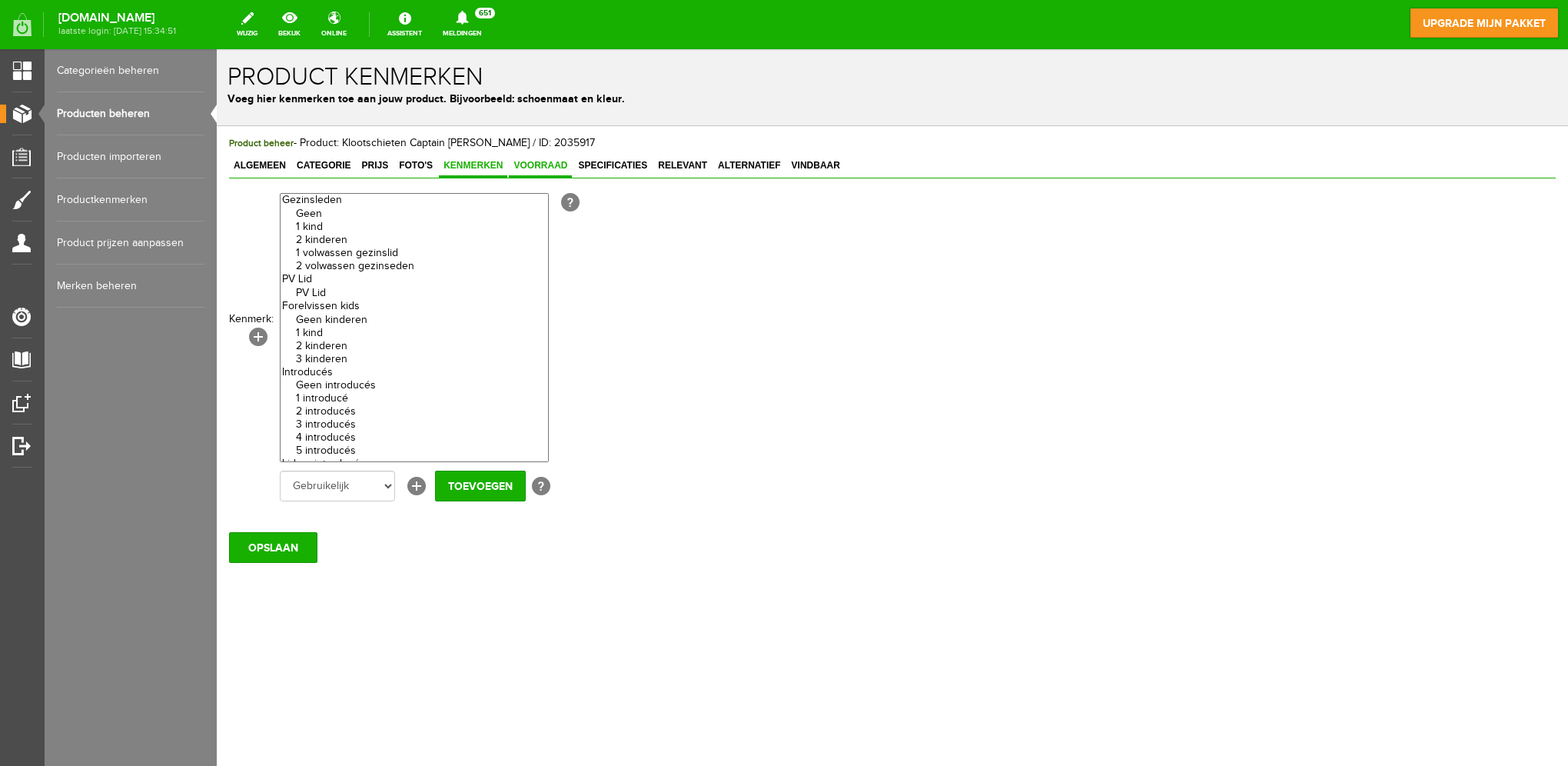
click at [534, 160] on span "Voorraad" at bounding box center [540, 165] width 63 height 11
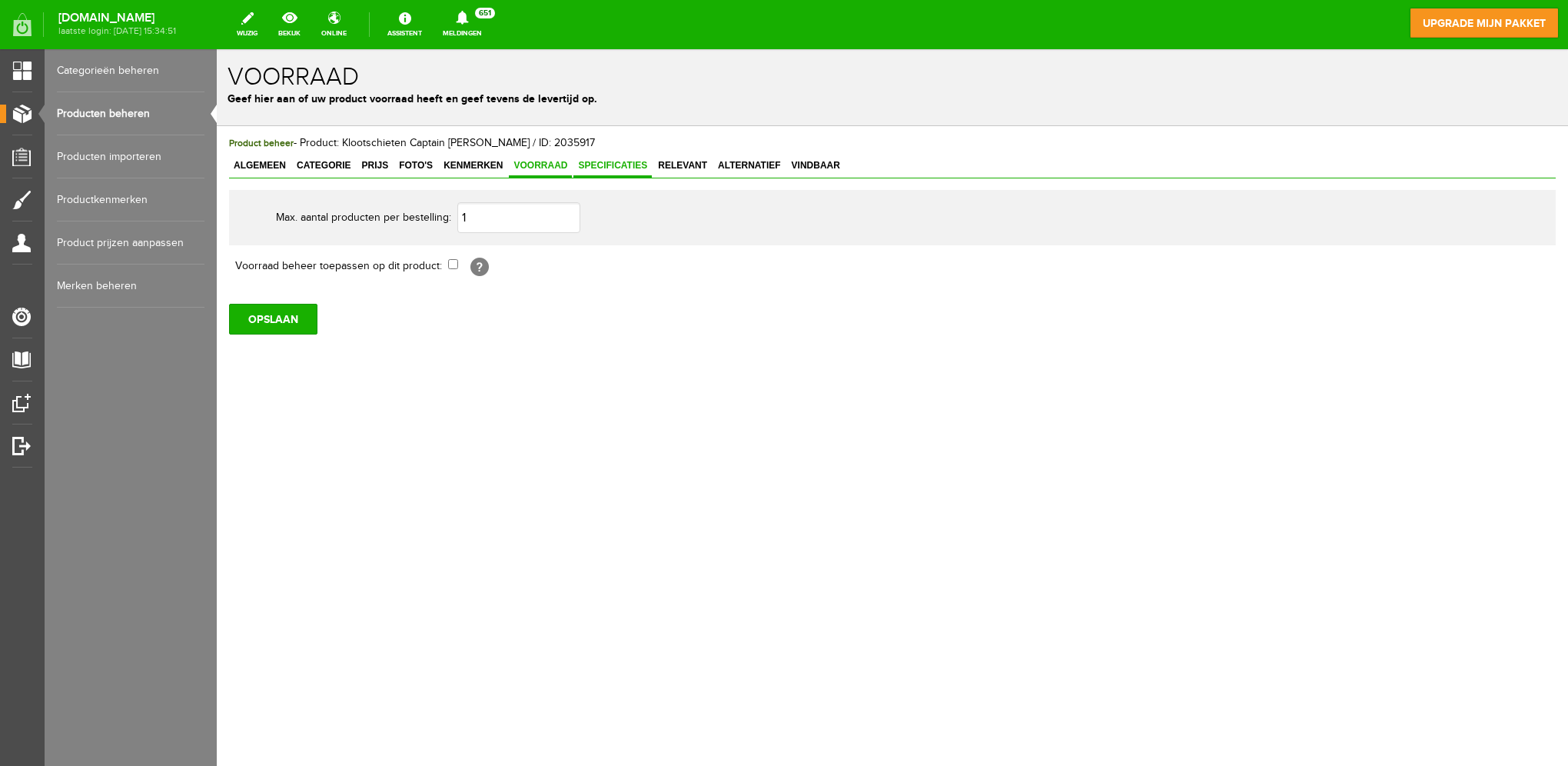
click at [594, 160] on span "Specificaties" at bounding box center [613, 165] width 79 height 11
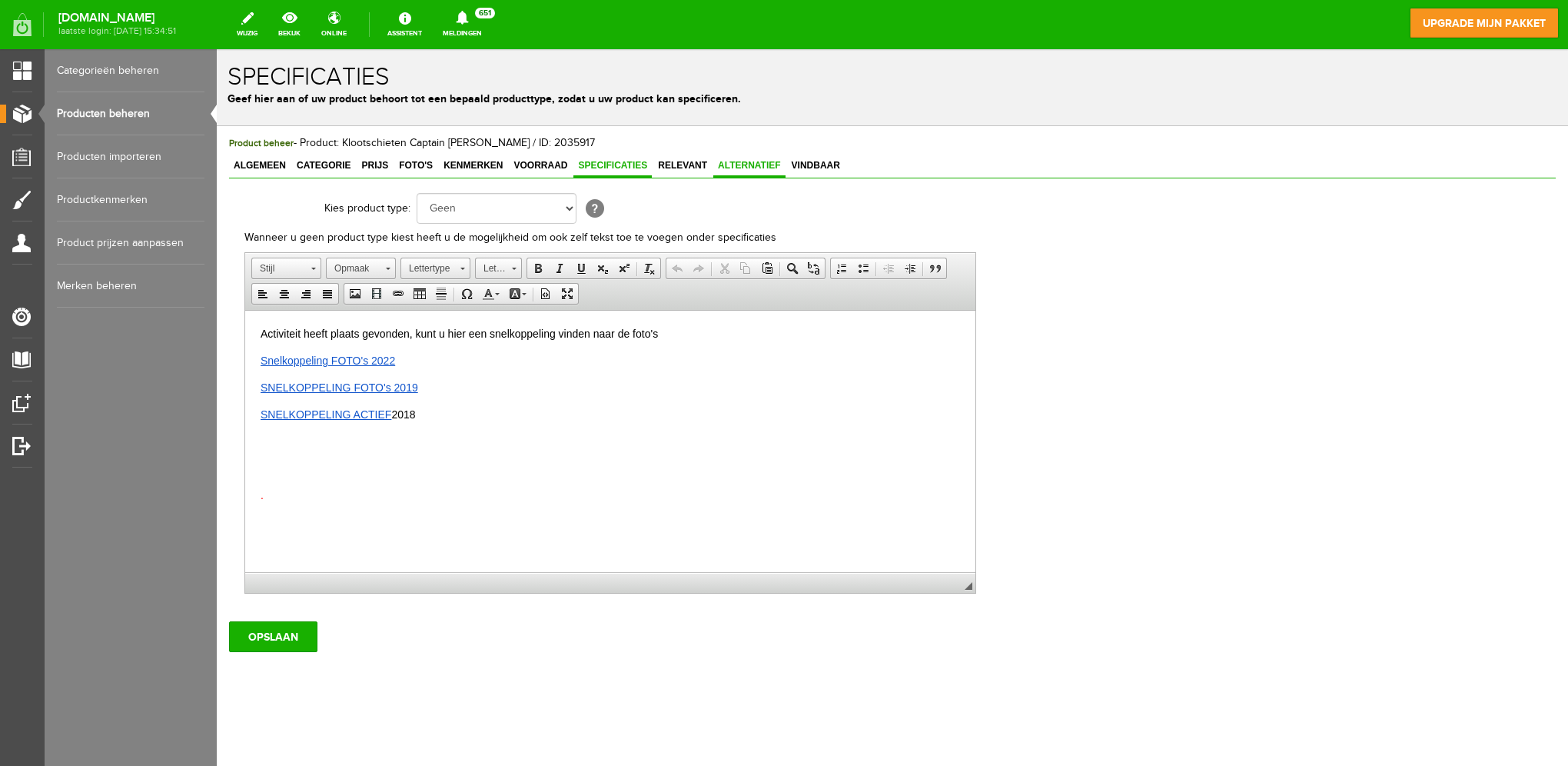
drag, startPoint x: 692, startPoint y: 162, endPoint x: 720, endPoint y: 164, distance: 28.1
click at [692, 162] on span "Relevant" at bounding box center [682, 165] width 58 height 11
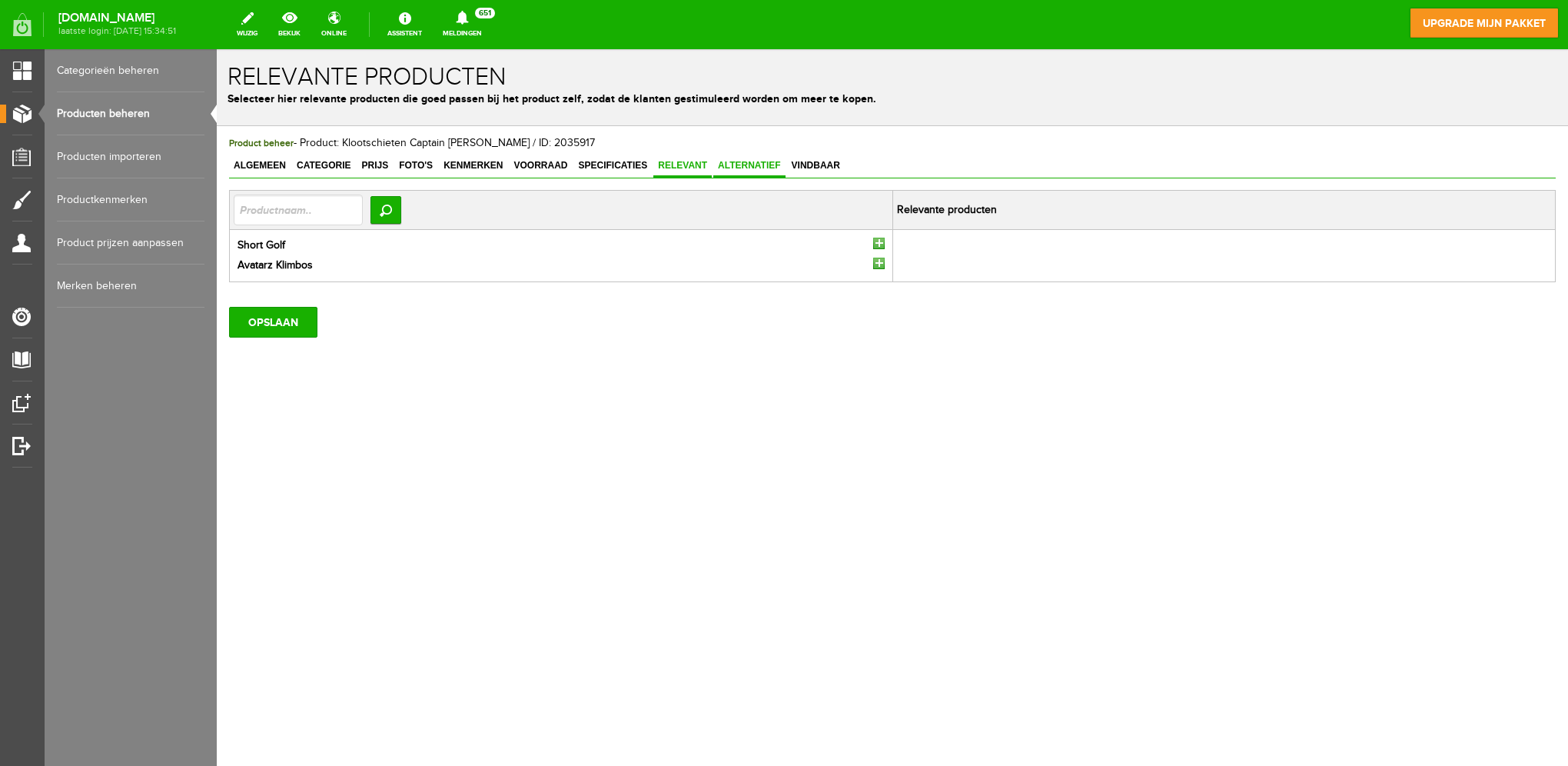
click at [747, 164] on span "Alternatief" at bounding box center [750, 165] width 72 height 11
click at [801, 163] on span "Vindbaar" at bounding box center [816, 165] width 57 height 11
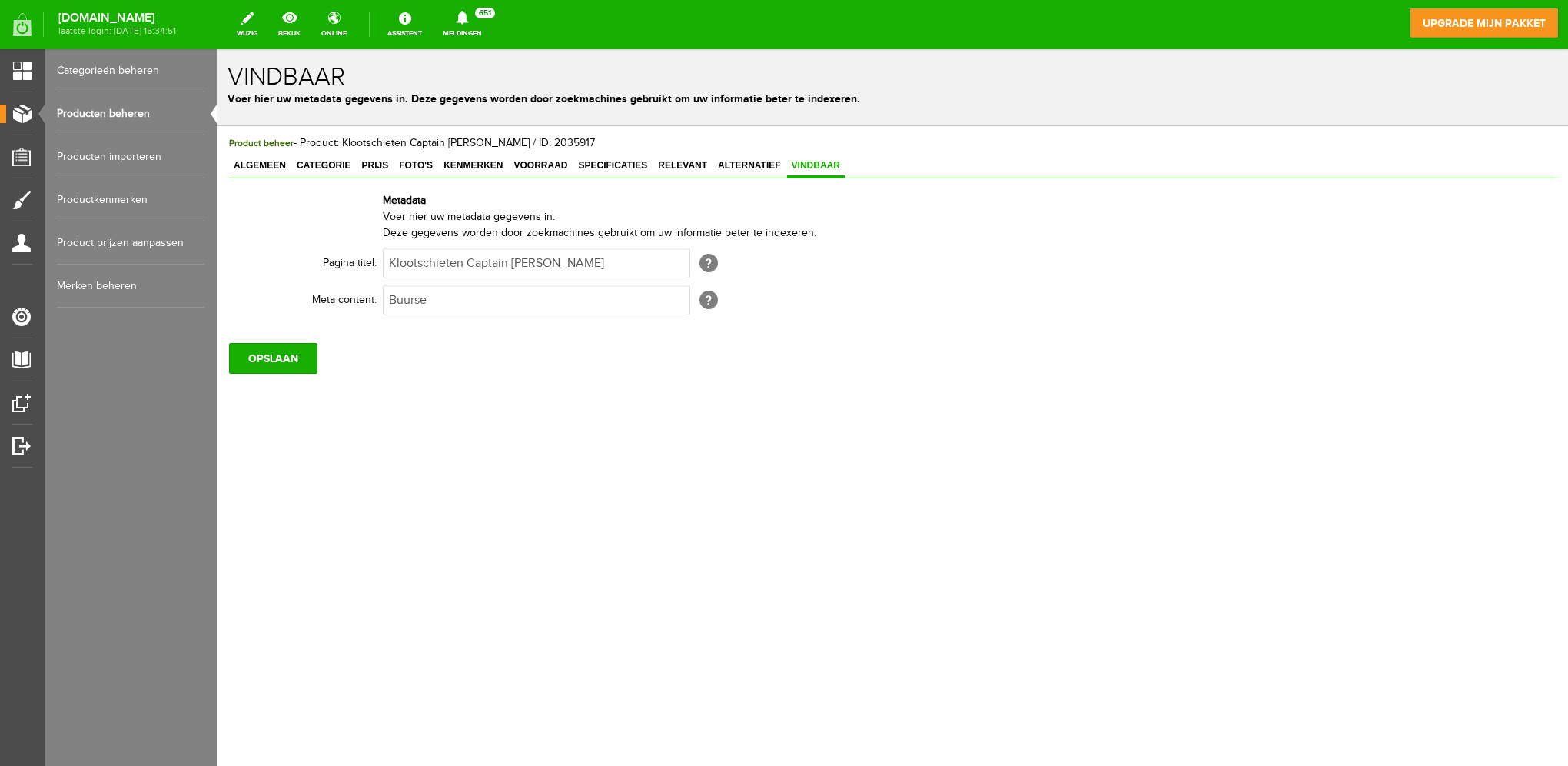
click at [105, 120] on link "Producten beheren" at bounding box center [131, 113] width 148 height 43
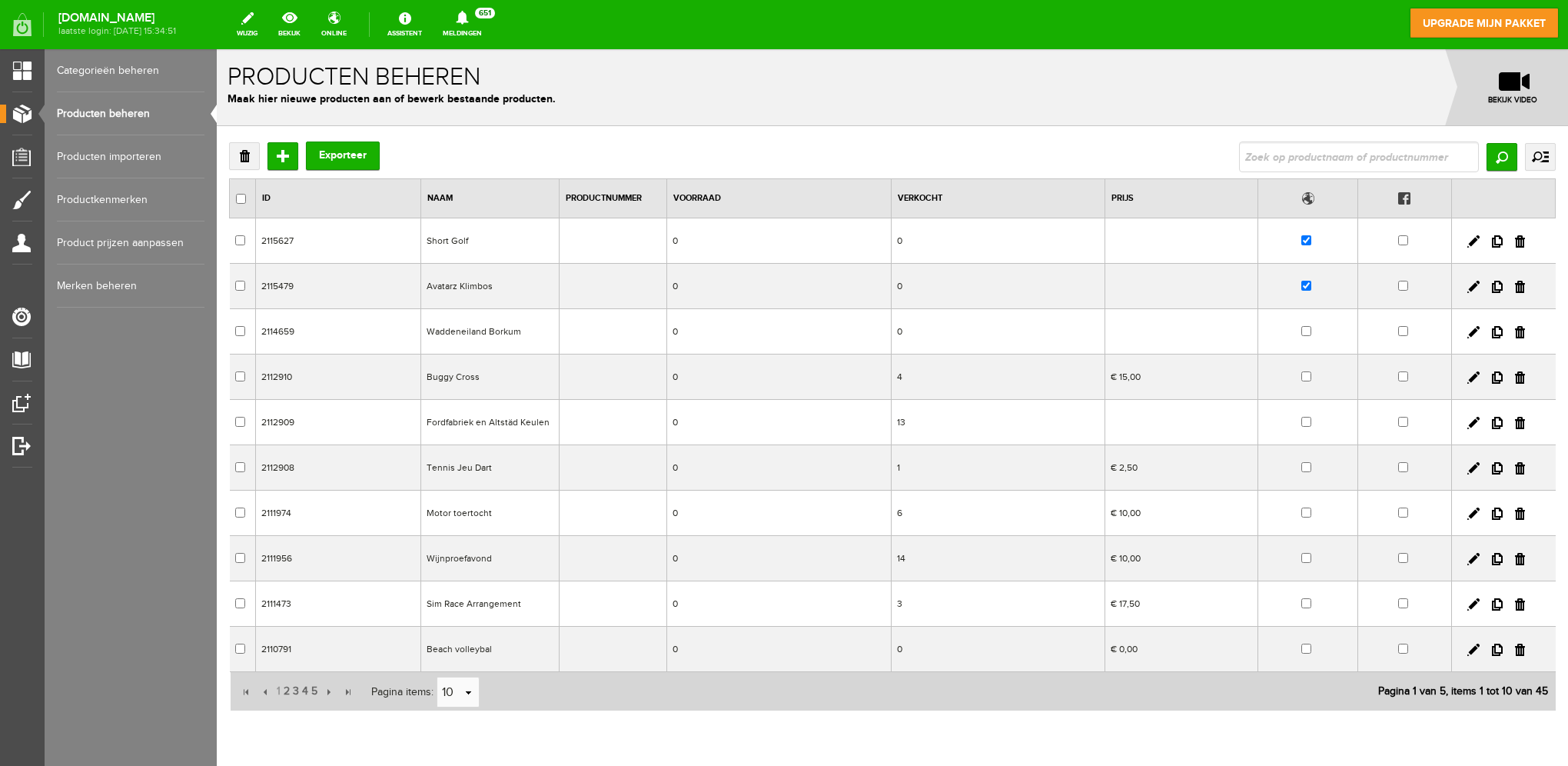
click at [458, 234] on td "Short Golf" at bounding box center [489, 241] width 139 height 45
